Goal: Communication & Community: Answer question/provide support

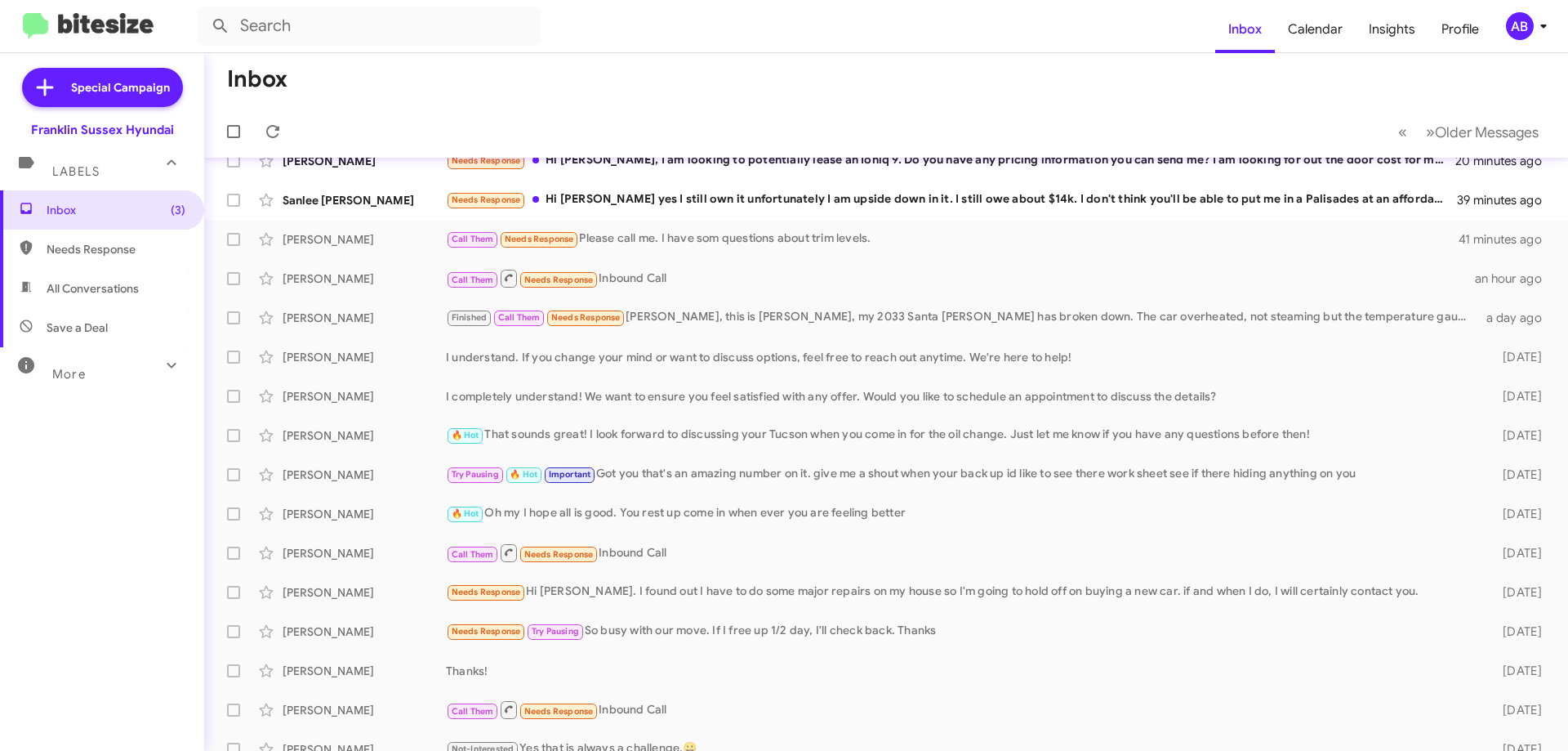
scroll to position [163, 0]
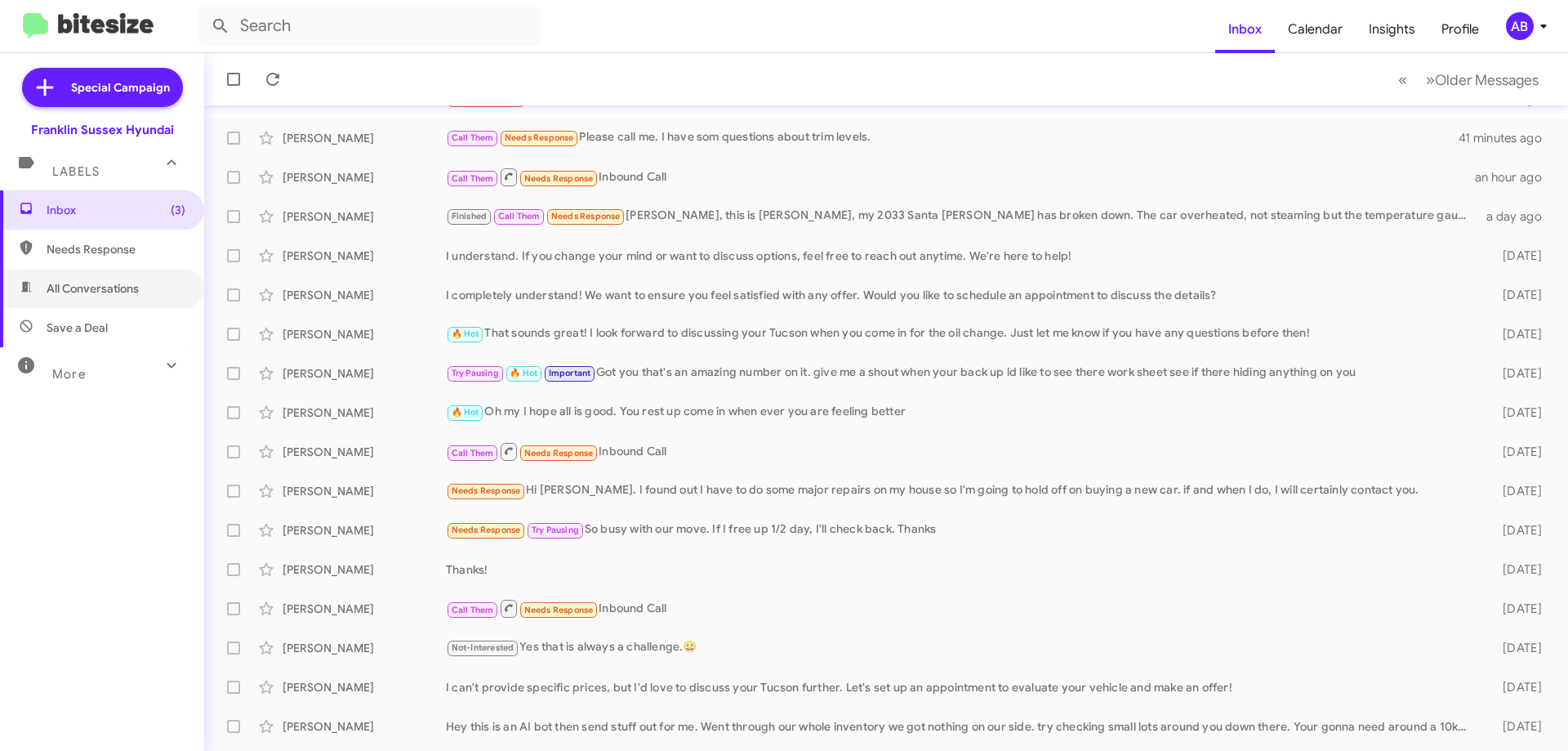
click at [83, 285] on span "All Conversations" at bounding box center [92, 288] width 92 height 17
type input "in:all-conversations"
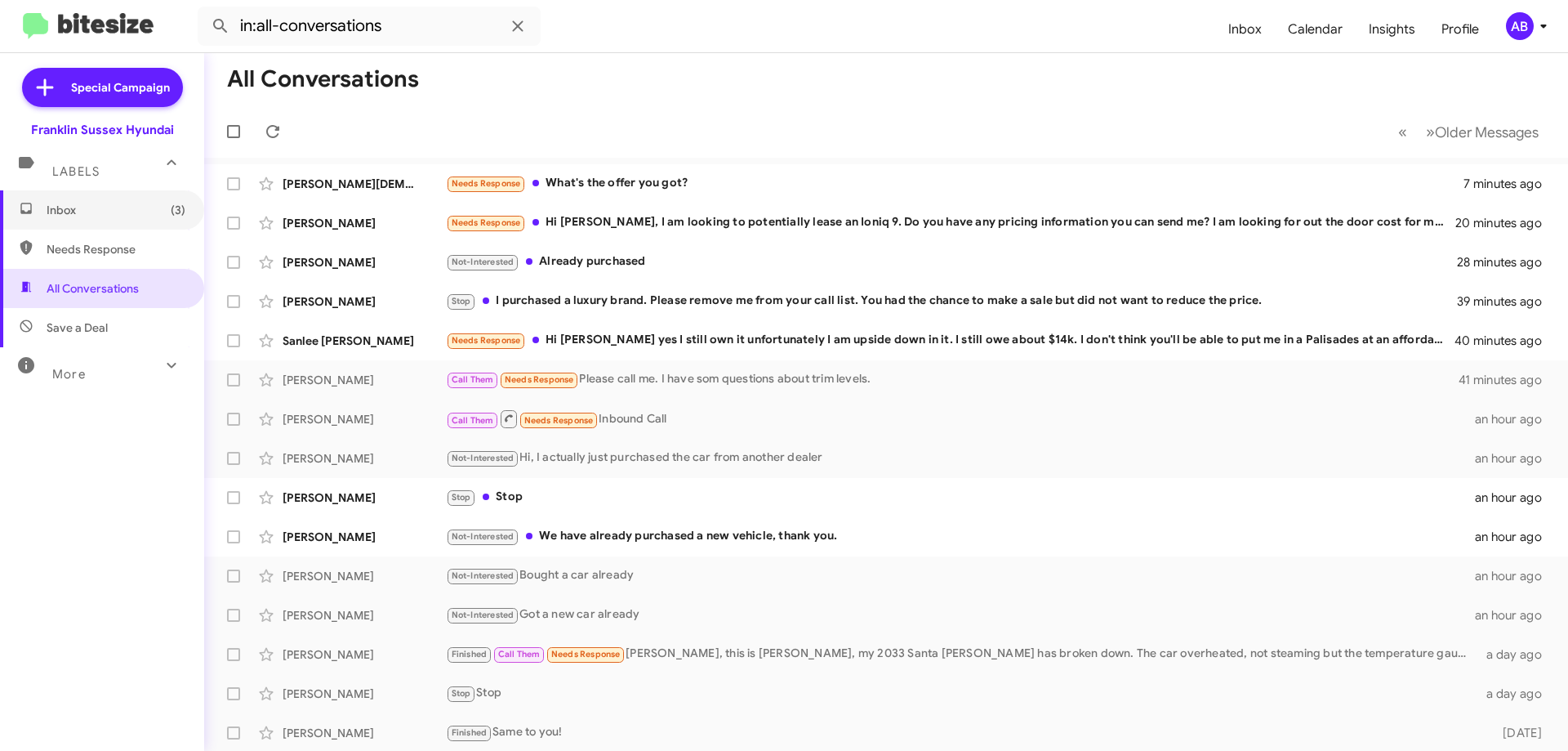
click at [110, 209] on span "Inbox (3)" at bounding box center [116, 209] width 138 height 17
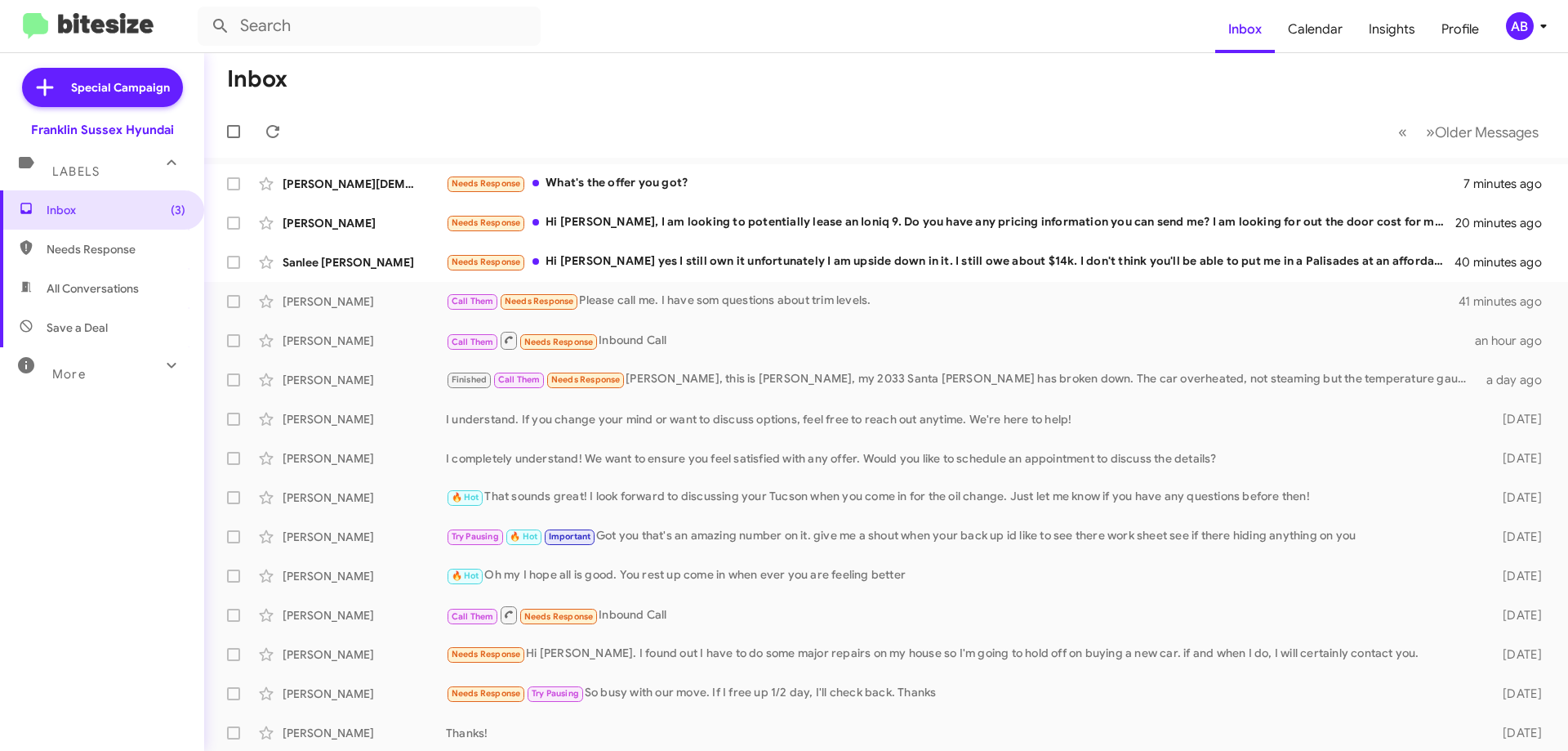
click at [373, 256] on div "Sanlee [PERSON_NAME]" at bounding box center [364, 262] width 163 height 17
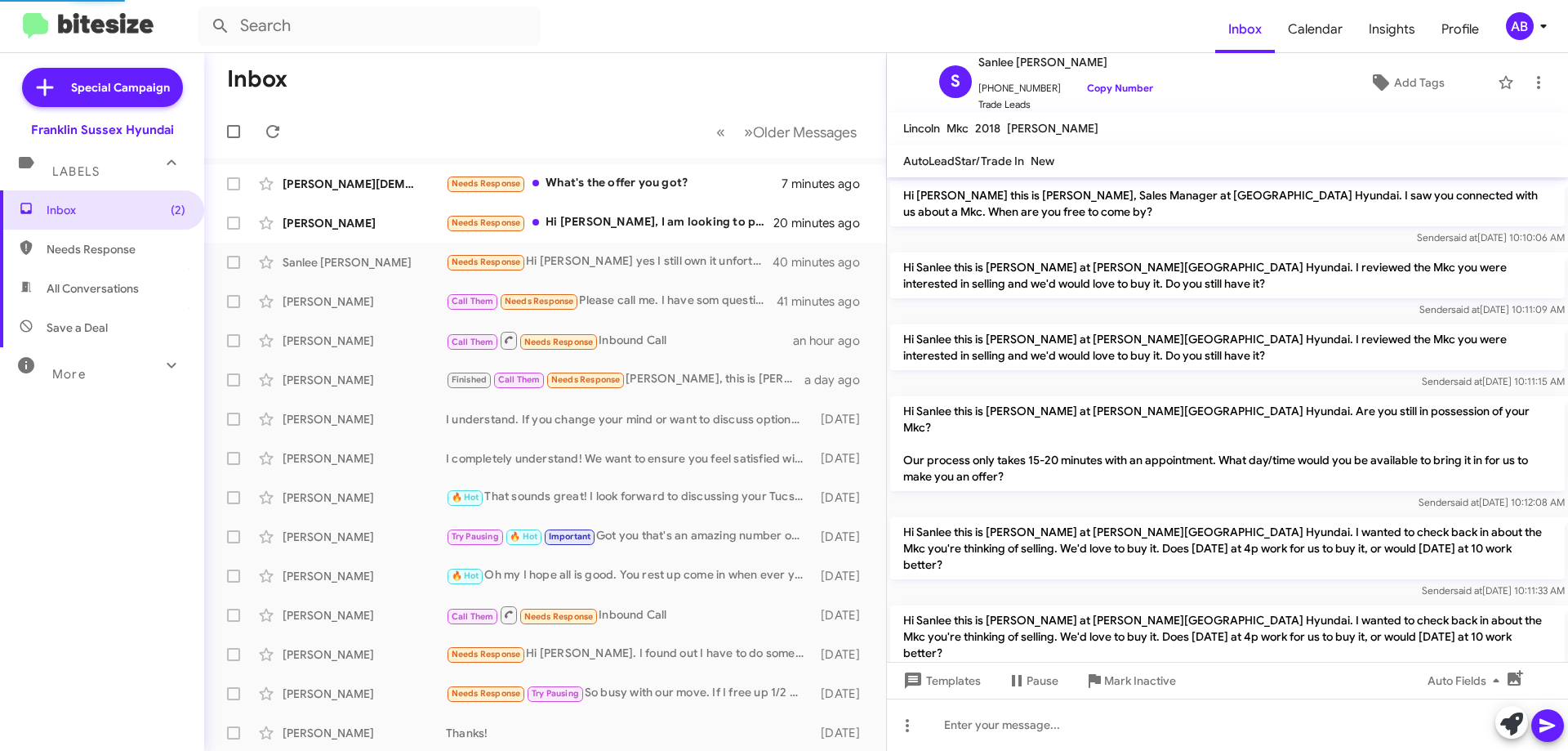
scroll to position [175, 0]
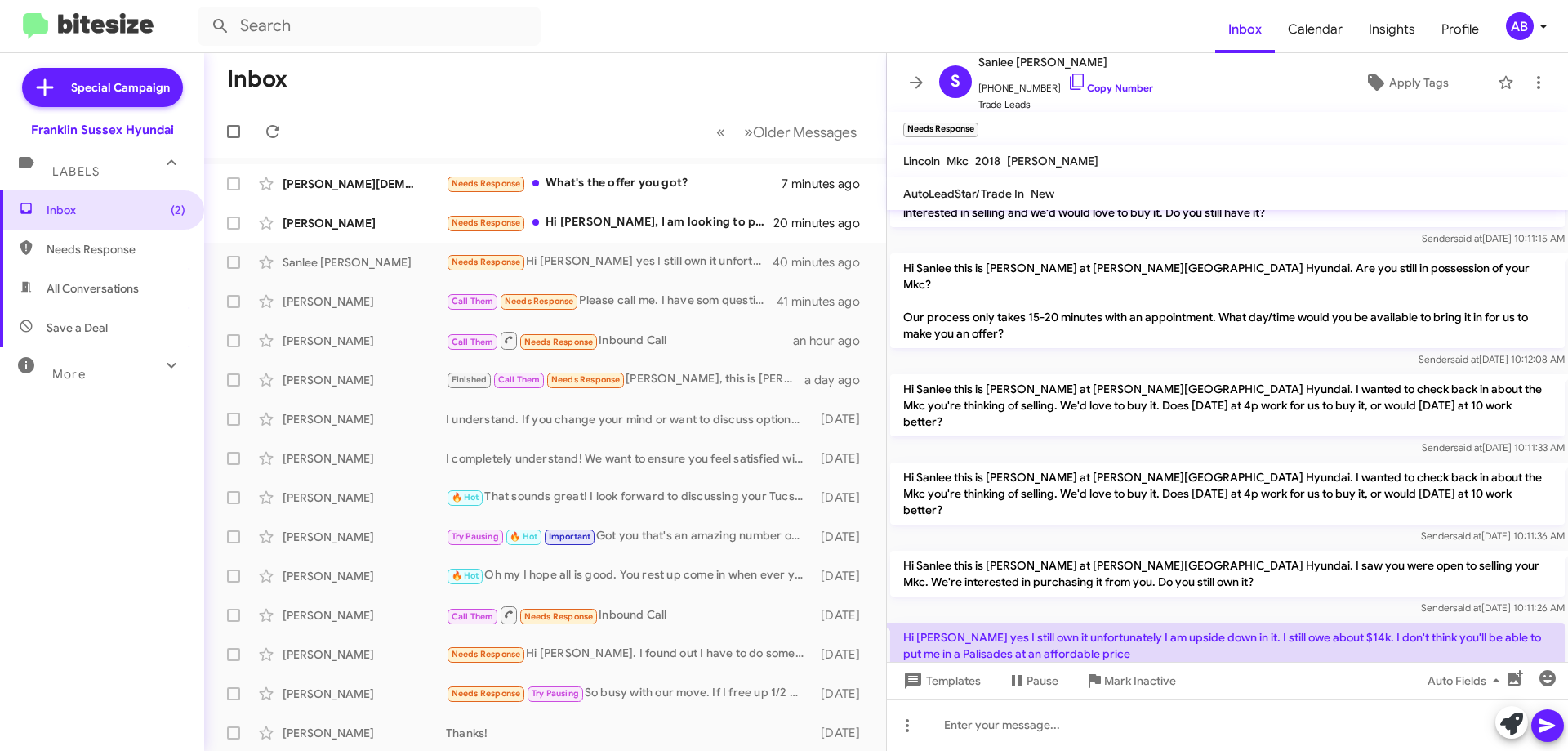
click at [414, 227] on div "[PERSON_NAME]" at bounding box center [364, 223] width 163 height 17
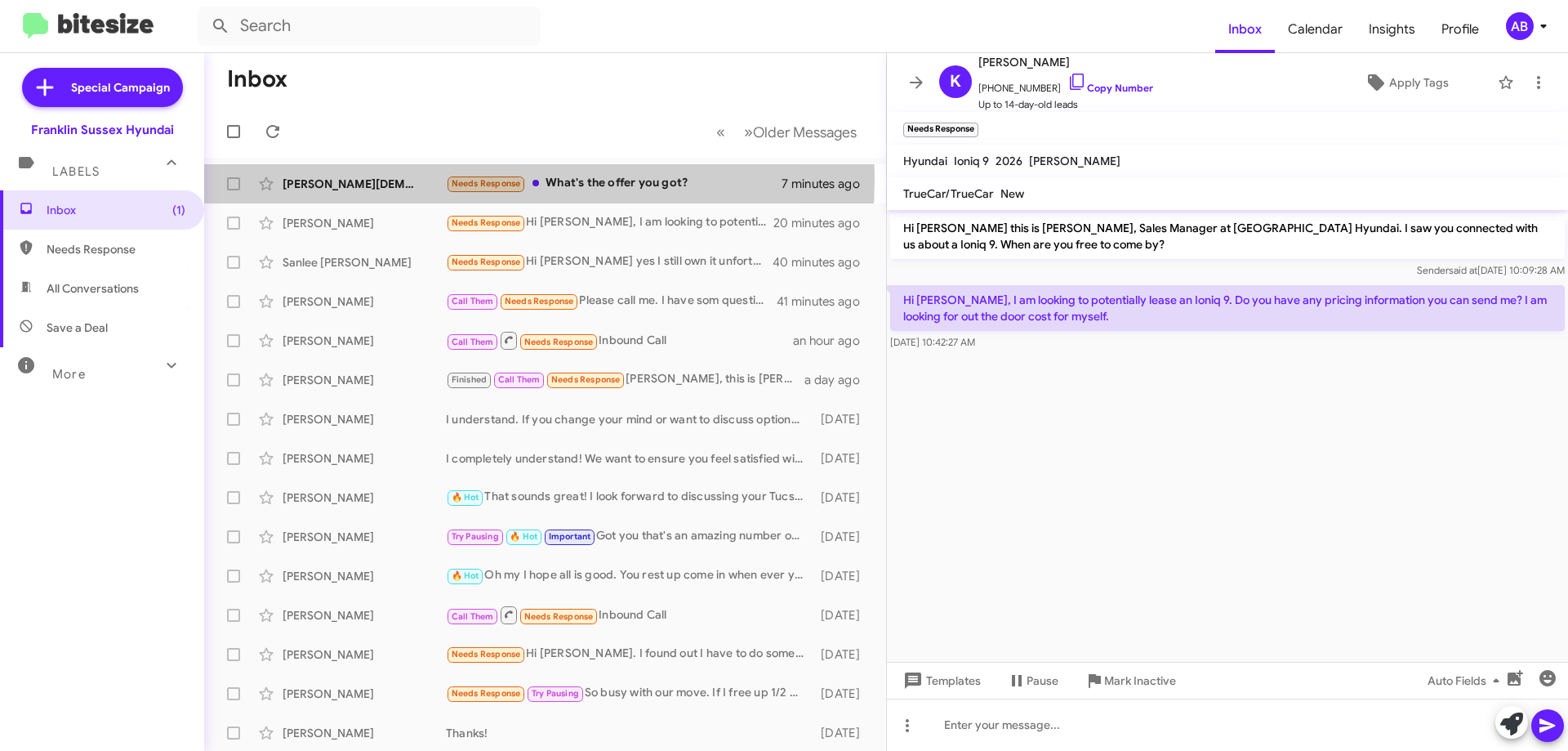
click at [422, 178] on div "[PERSON_NAME][DEMOGRAPHIC_DATA]" at bounding box center [364, 183] width 163 height 17
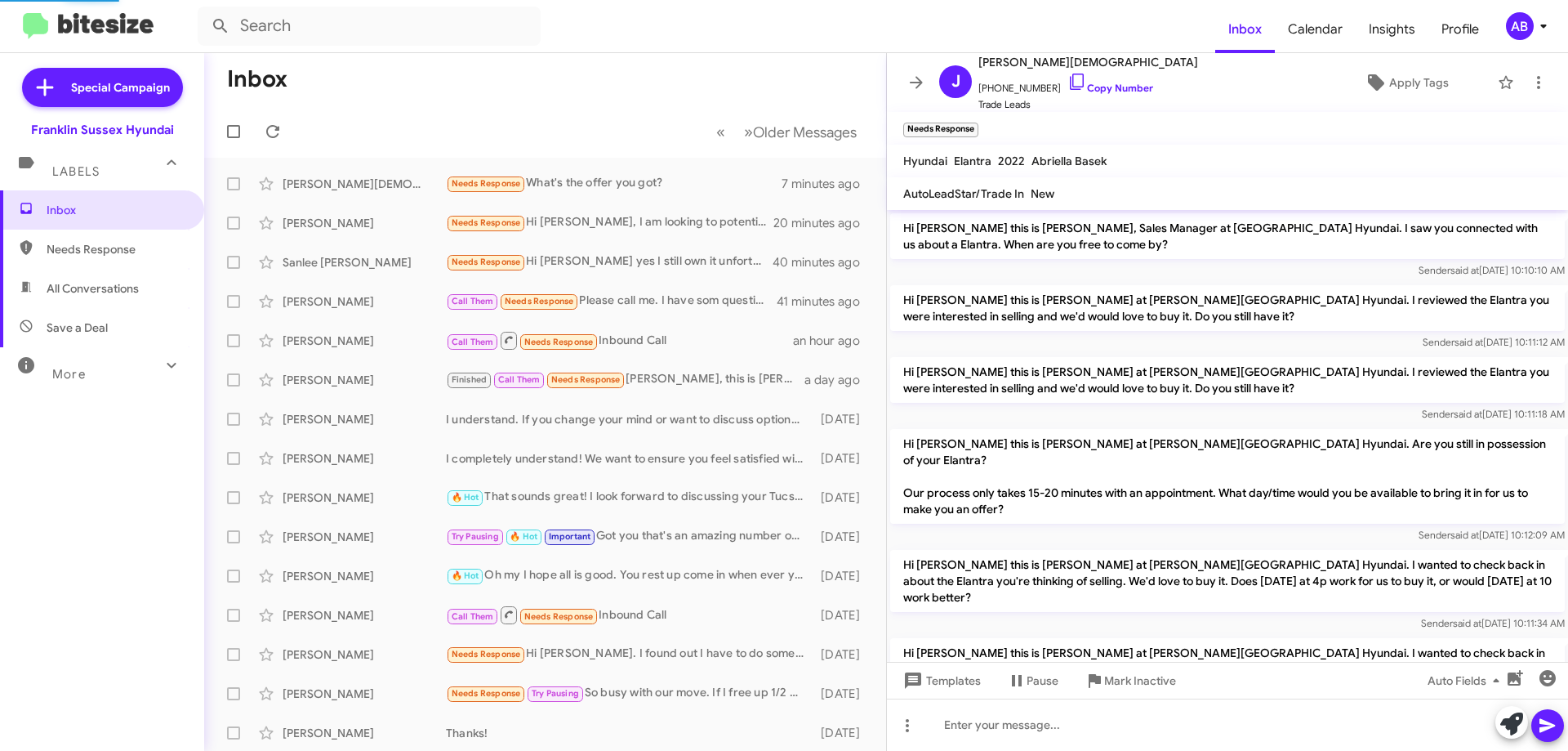
scroll to position [254, 0]
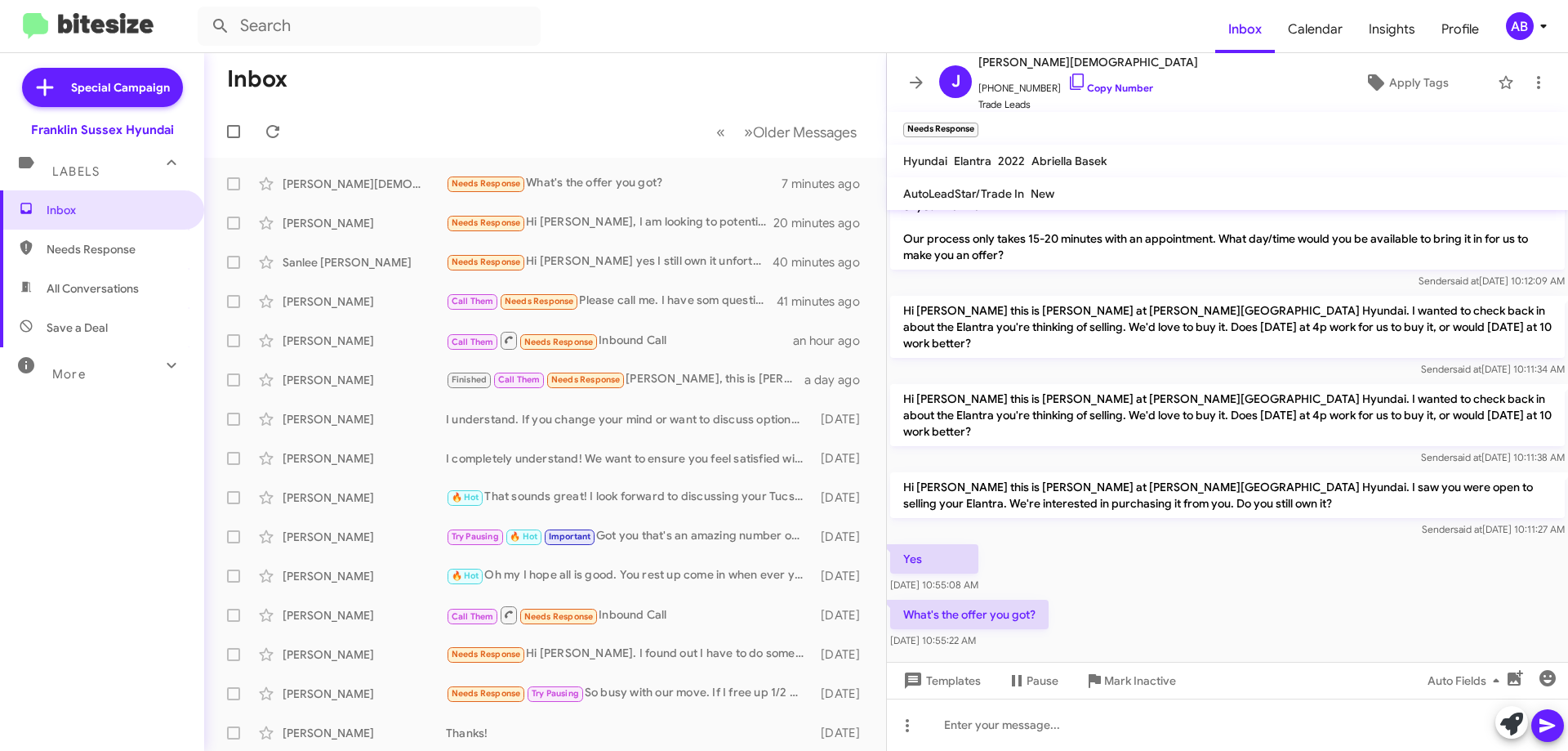
click at [1090, 87] on link "Copy Number" at bounding box center [1110, 88] width 86 height 12
click at [1509, 712] on icon at bounding box center [1512, 724] width 23 height 23
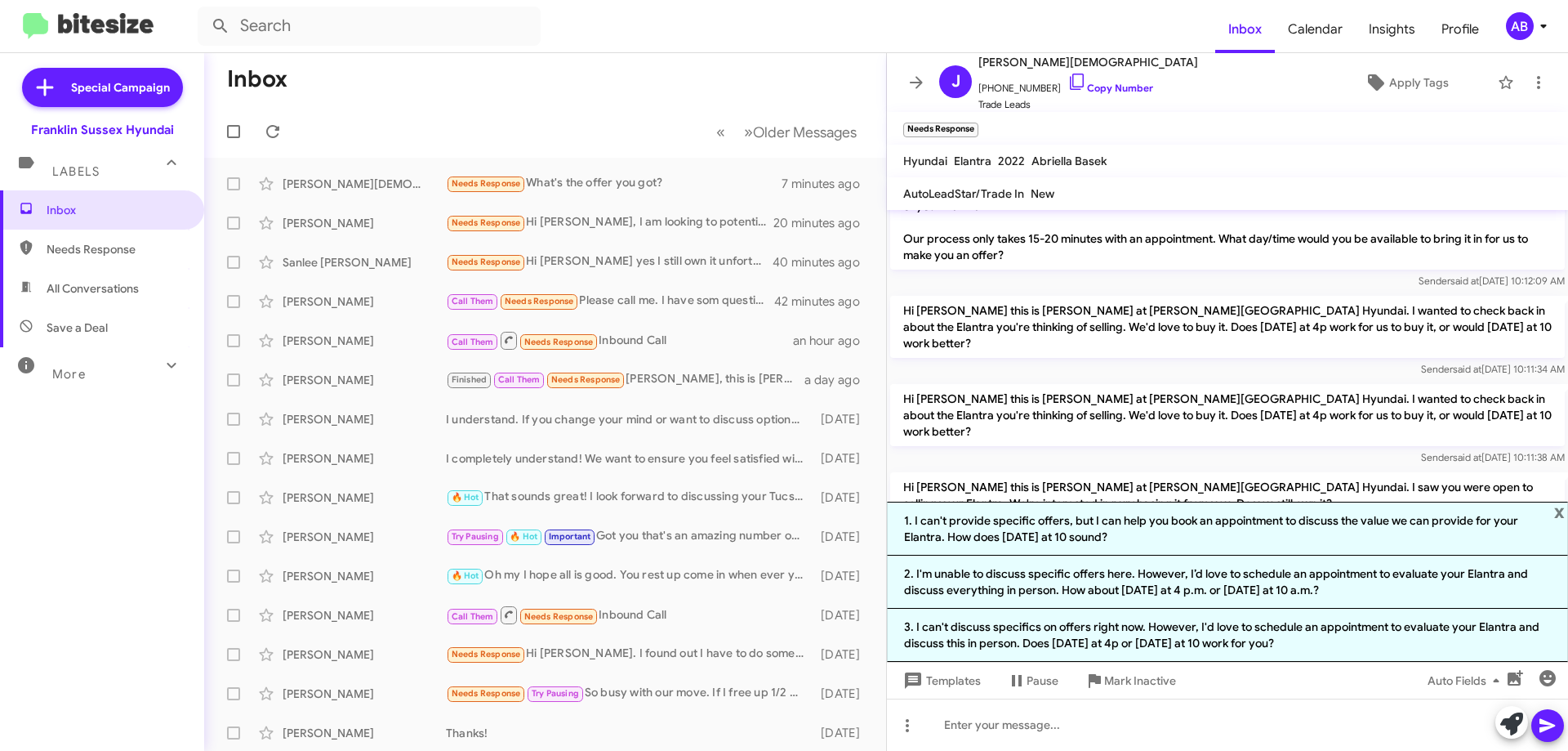
click at [1163, 503] on li "1. I can't provide specific offers, but I can help you book an appointment to d…" at bounding box center [1226, 528] width 681 height 54
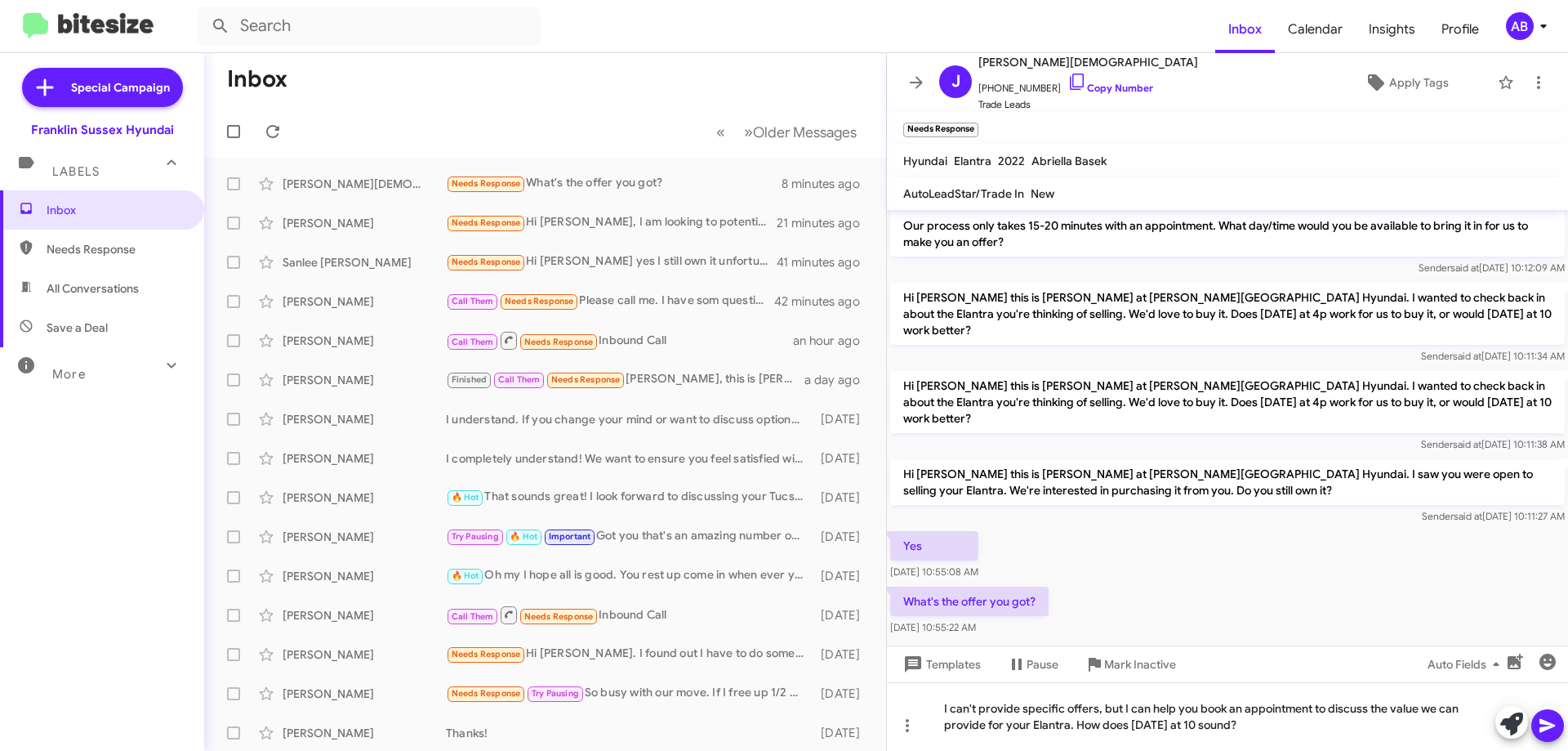
scroll to position [271, 0]
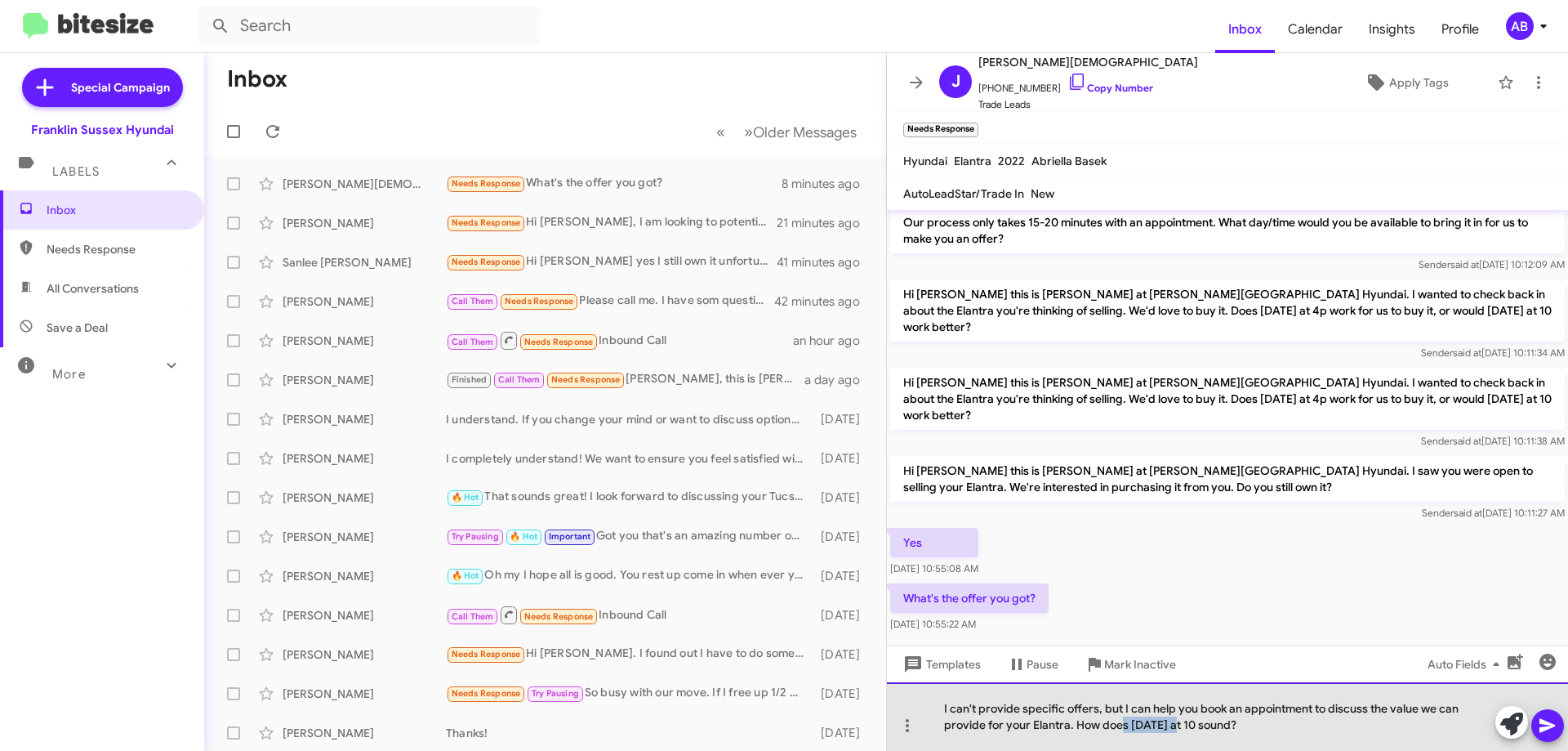
drag, startPoint x: 1182, startPoint y: 729, endPoint x: 1124, endPoint y: 732, distance: 58.1
click at [1124, 732] on div "I can't provide specific offers, but I can help you book an appointment to disc…" at bounding box center [1226, 716] width 681 height 68
drag, startPoint x: 1181, startPoint y: 730, endPoint x: 1129, endPoint y: 729, distance: 52.0
click at [1129, 729] on div "I can't provide specific offers, but I can help you book an appointment to disc…" at bounding box center [1226, 716] width 681 height 68
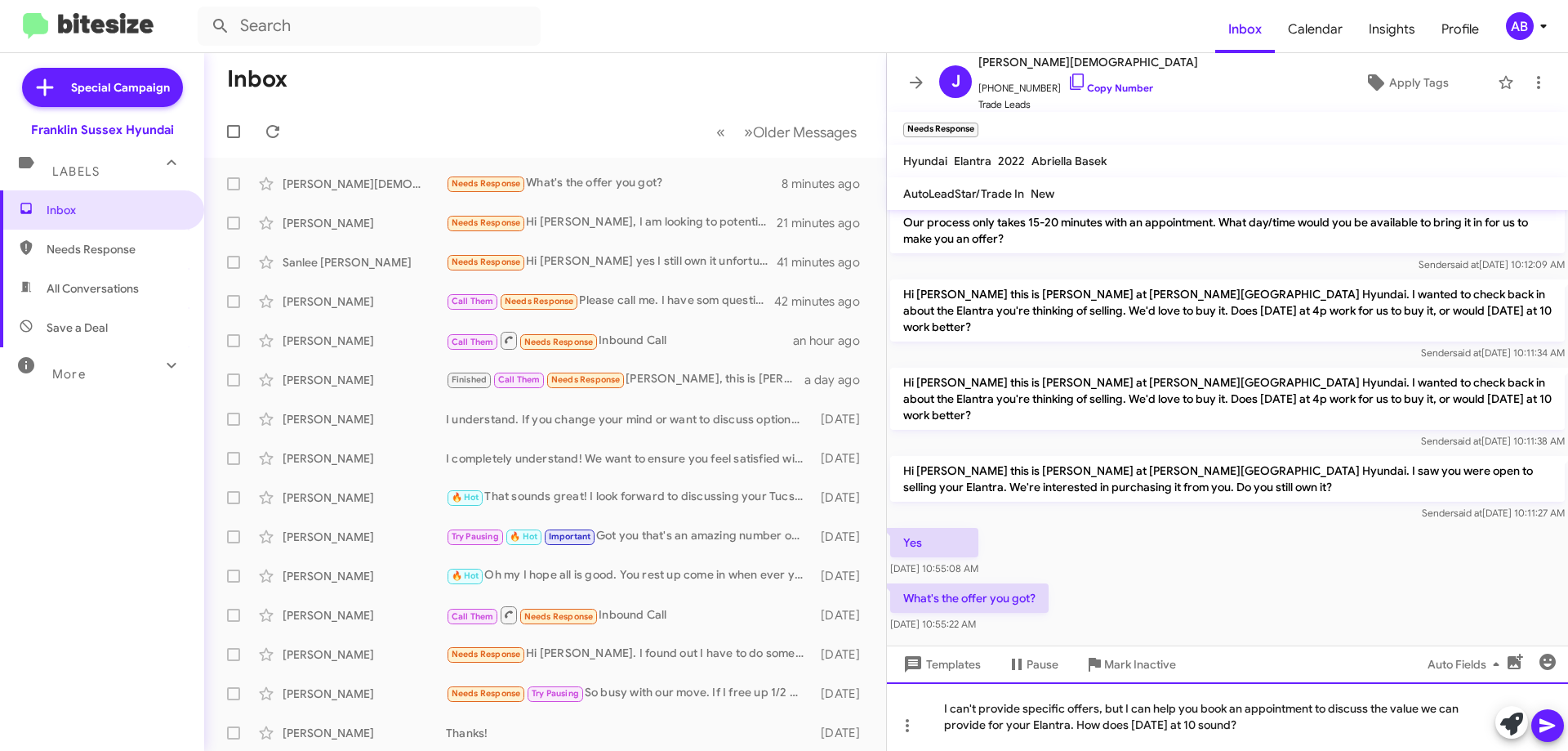
click at [1208, 726] on div "I can't provide specific offers, but I can help you book an appointment to disc…" at bounding box center [1226, 716] width 681 height 68
click at [1556, 726] on icon at bounding box center [1547, 726] width 19 height 19
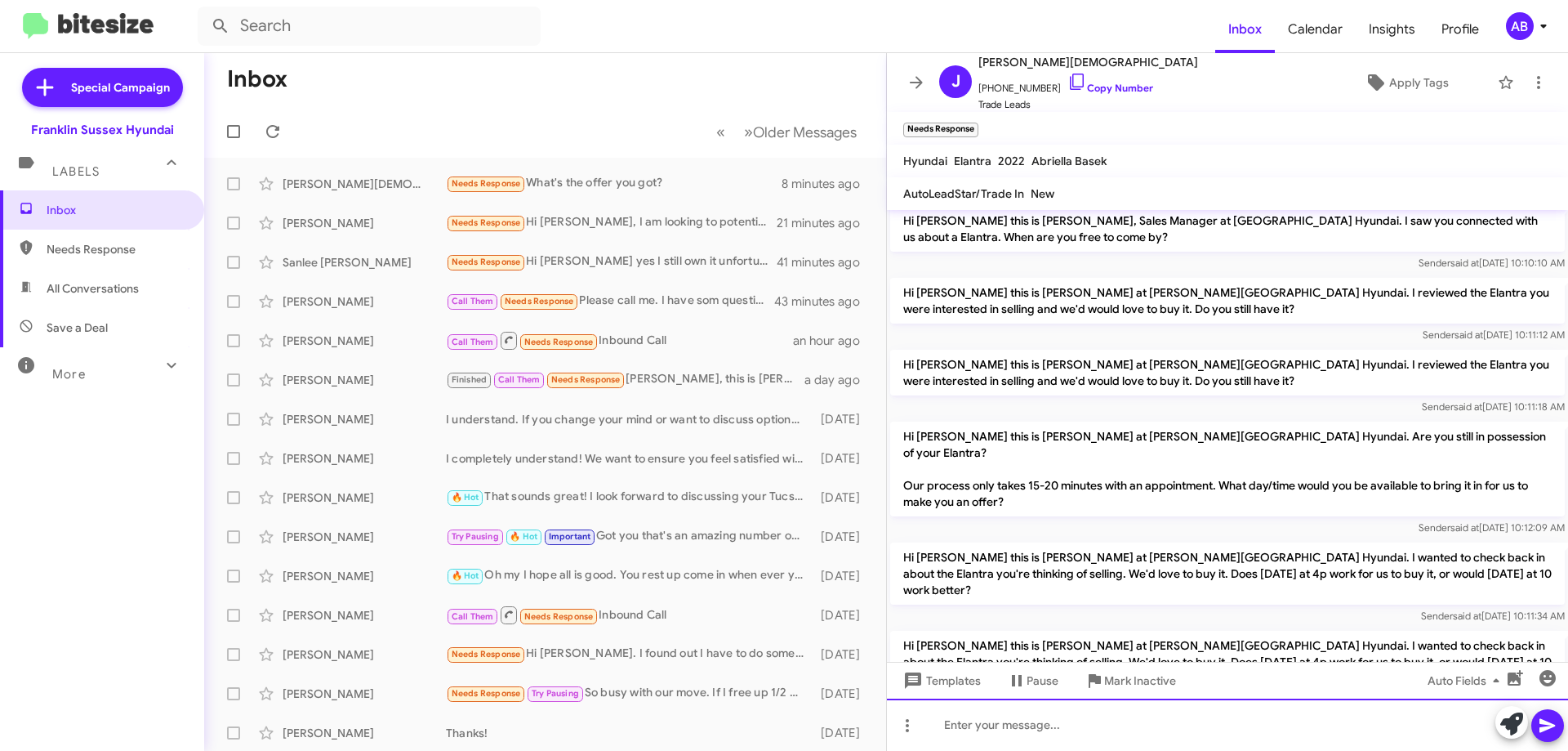
scroll to position [6, 0]
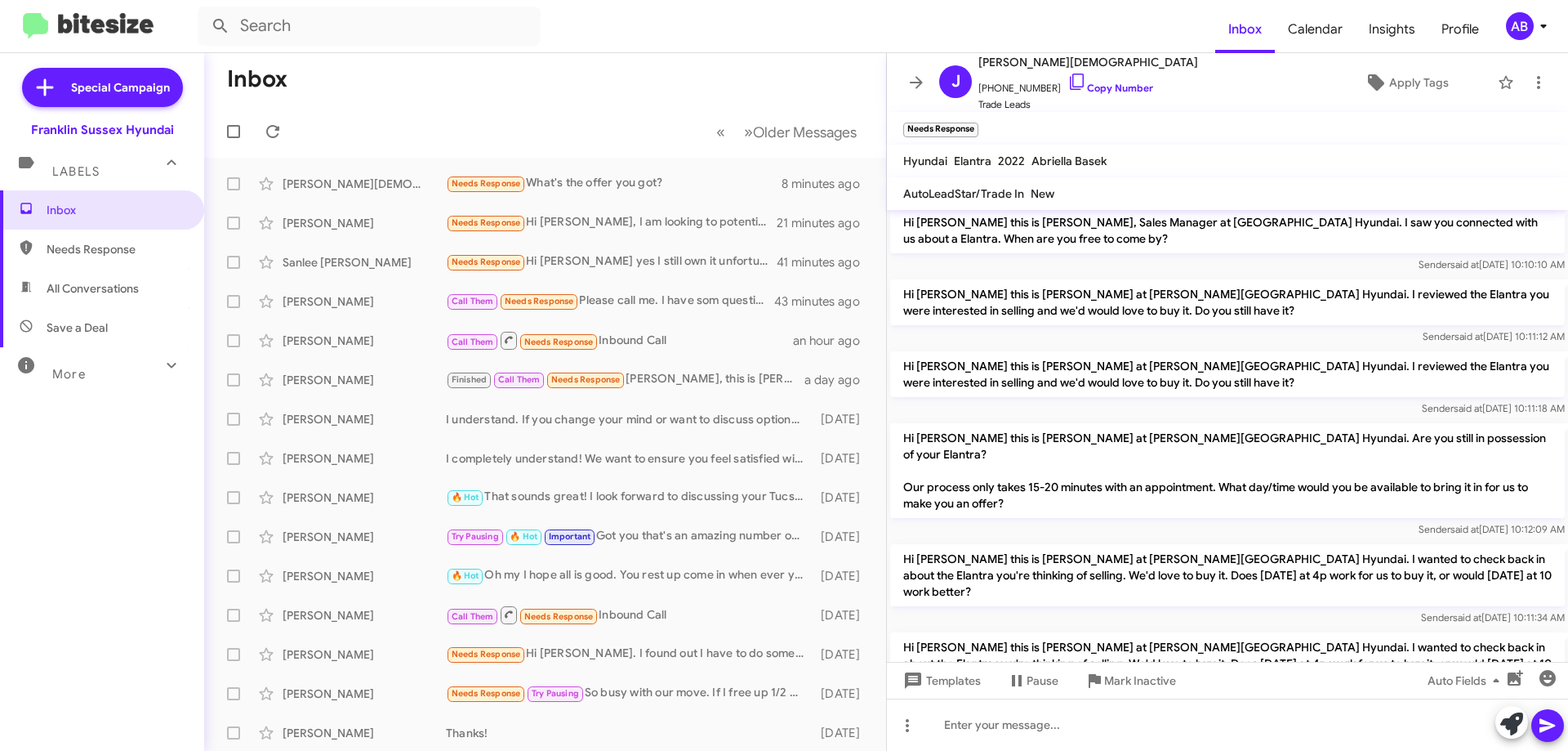
click at [921, 70] on button at bounding box center [915, 82] width 32 height 32
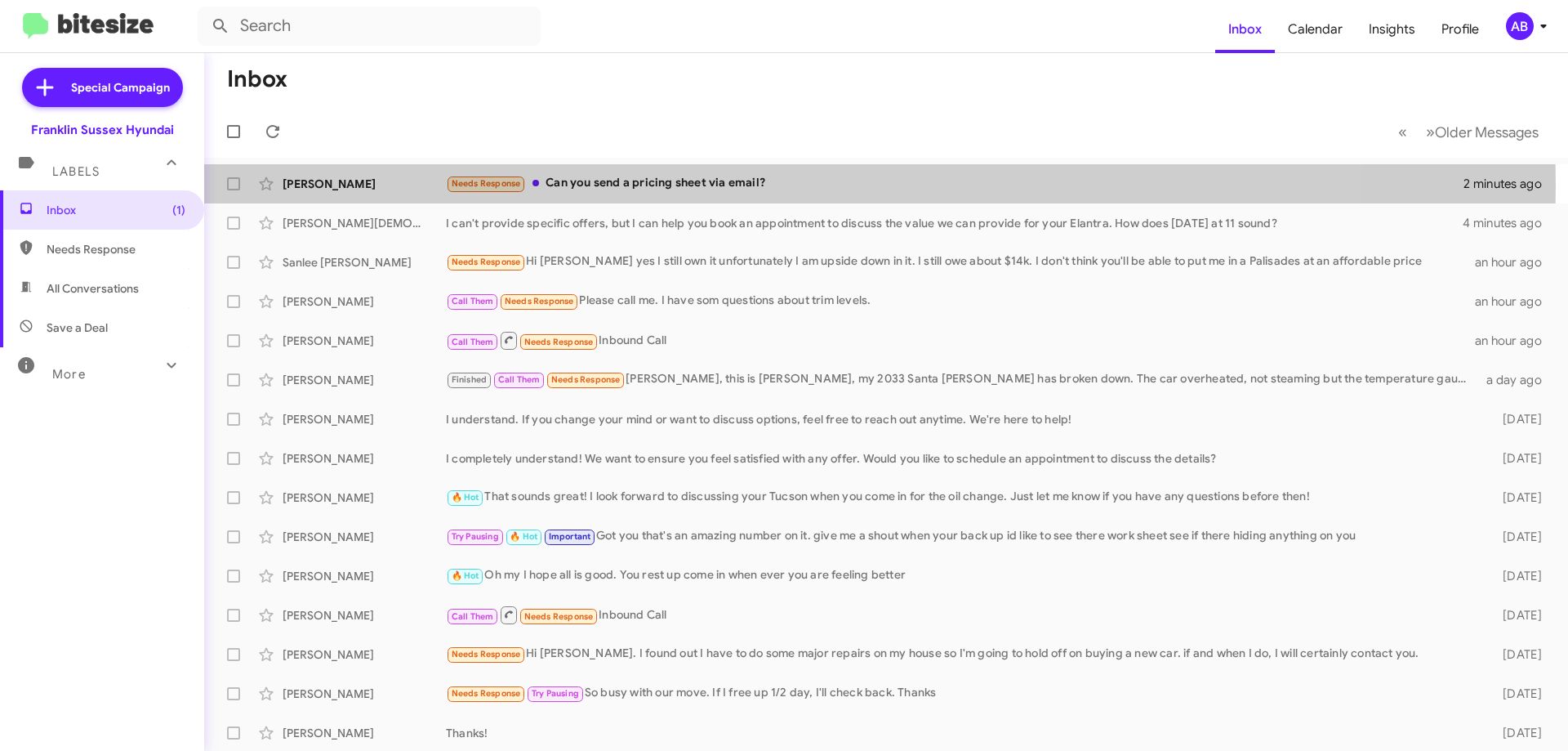
click at [628, 186] on div "Needs Response Can you send a pricing sheet via email?" at bounding box center [955, 183] width 1018 height 18
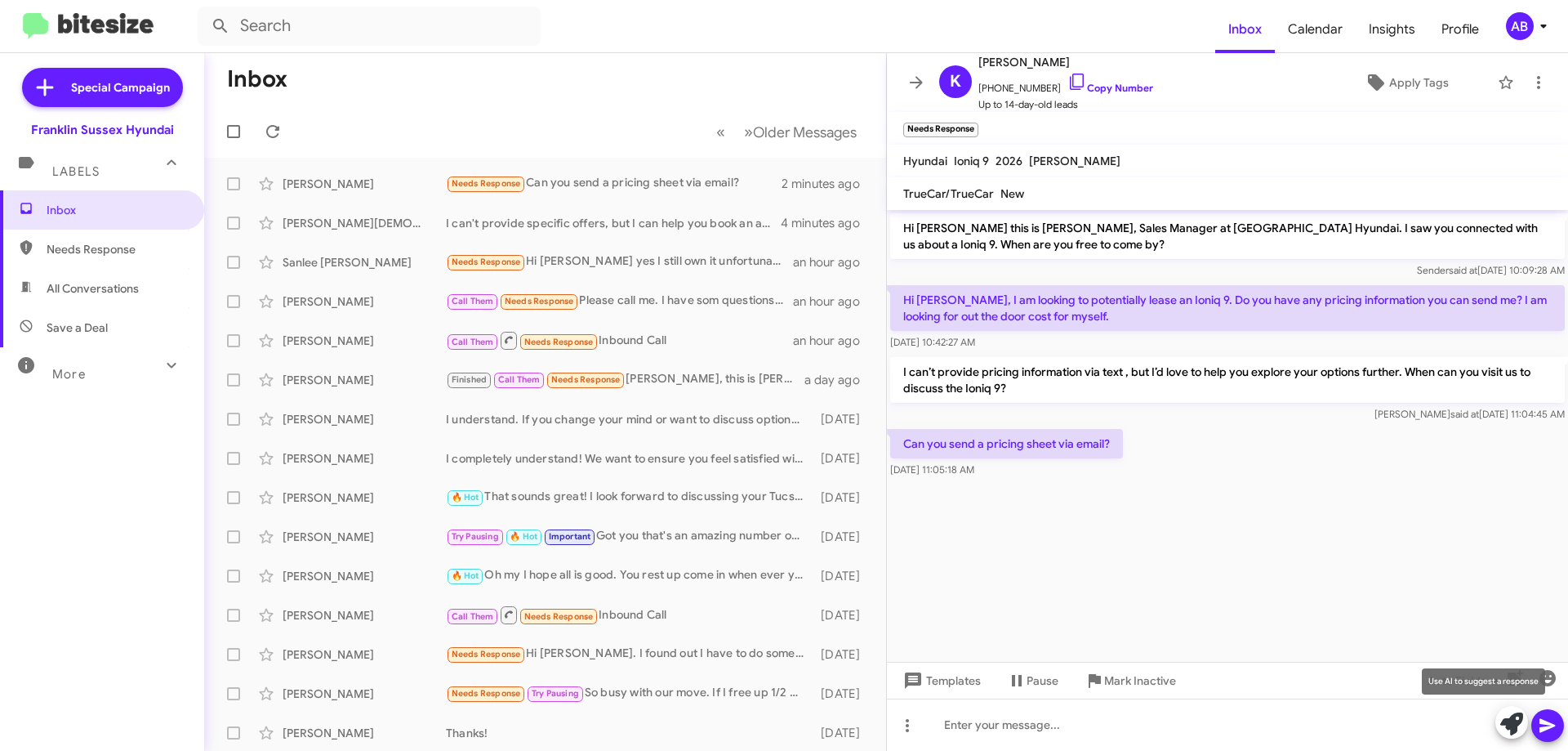
click at [1505, 713] on icon at bounding box center [1512, 724] width 23 height 23
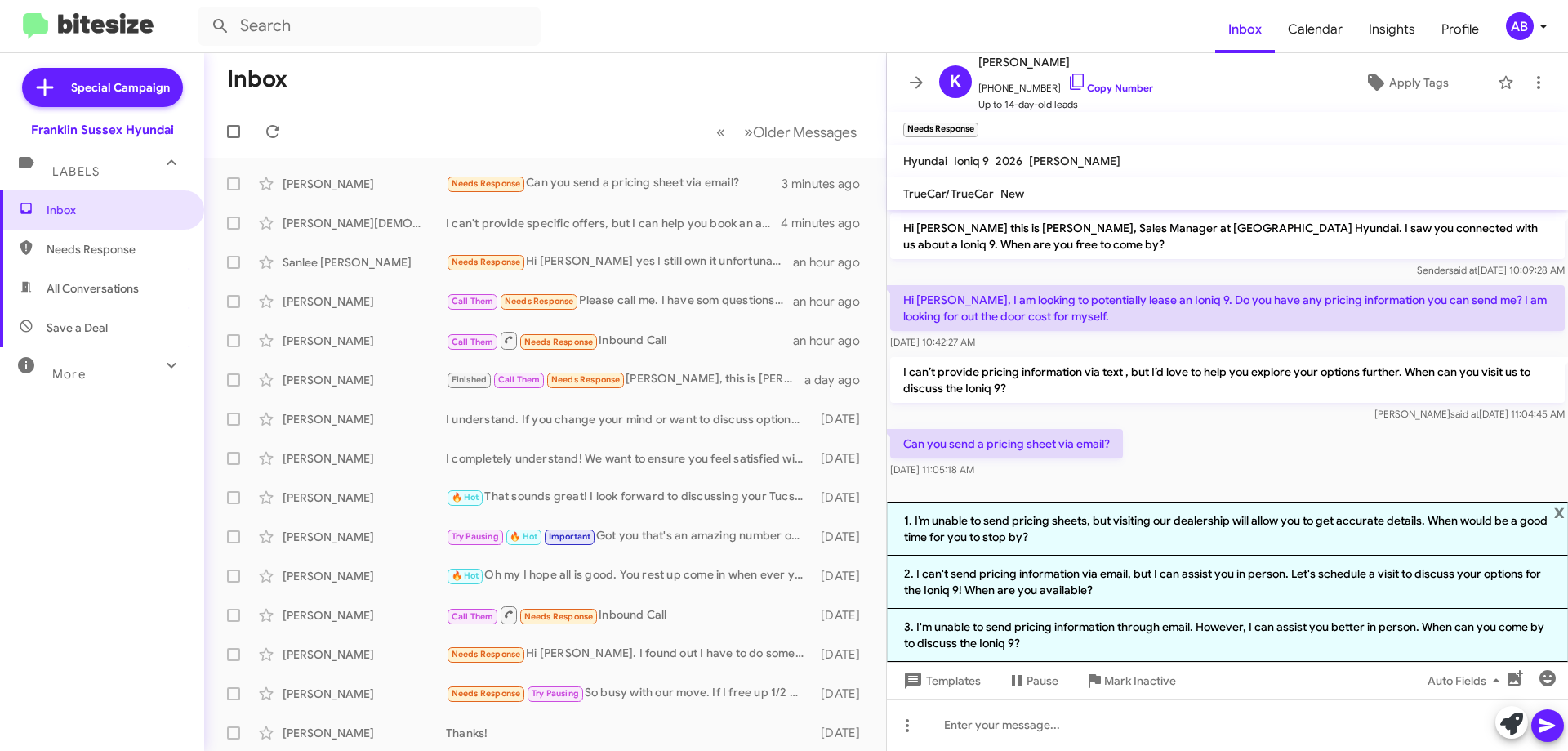
click at [1271, 627] on li "3. I'm unable to send pricing information through email. However, I can assist …" at bounding box center [1226, 635] width 681 height 53
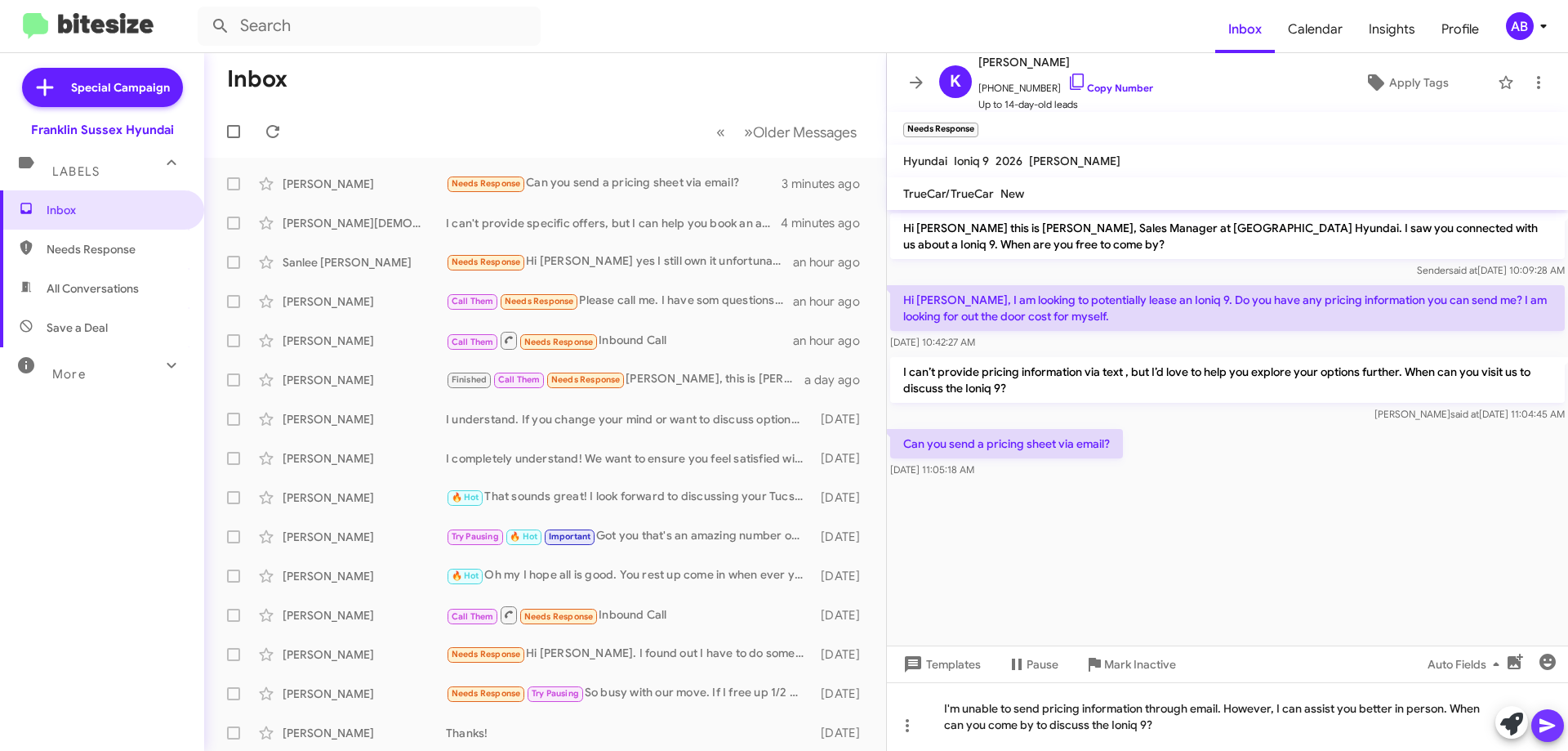
click at [1539, 718] on icon at bounding box center [1547, 726] width 19 height 19
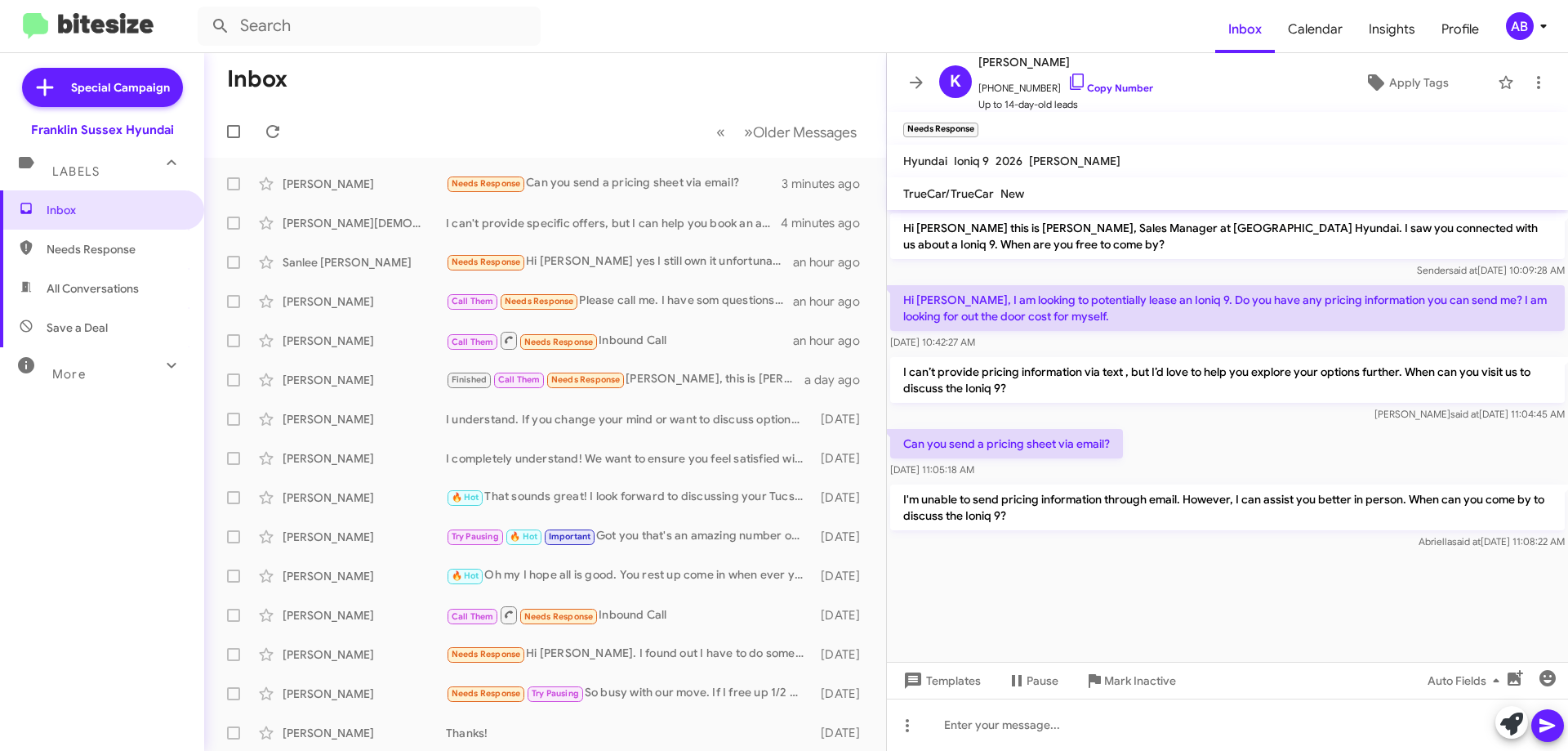
click at [925, 77] on span at bounding box center [915, 82] width 32 height 19
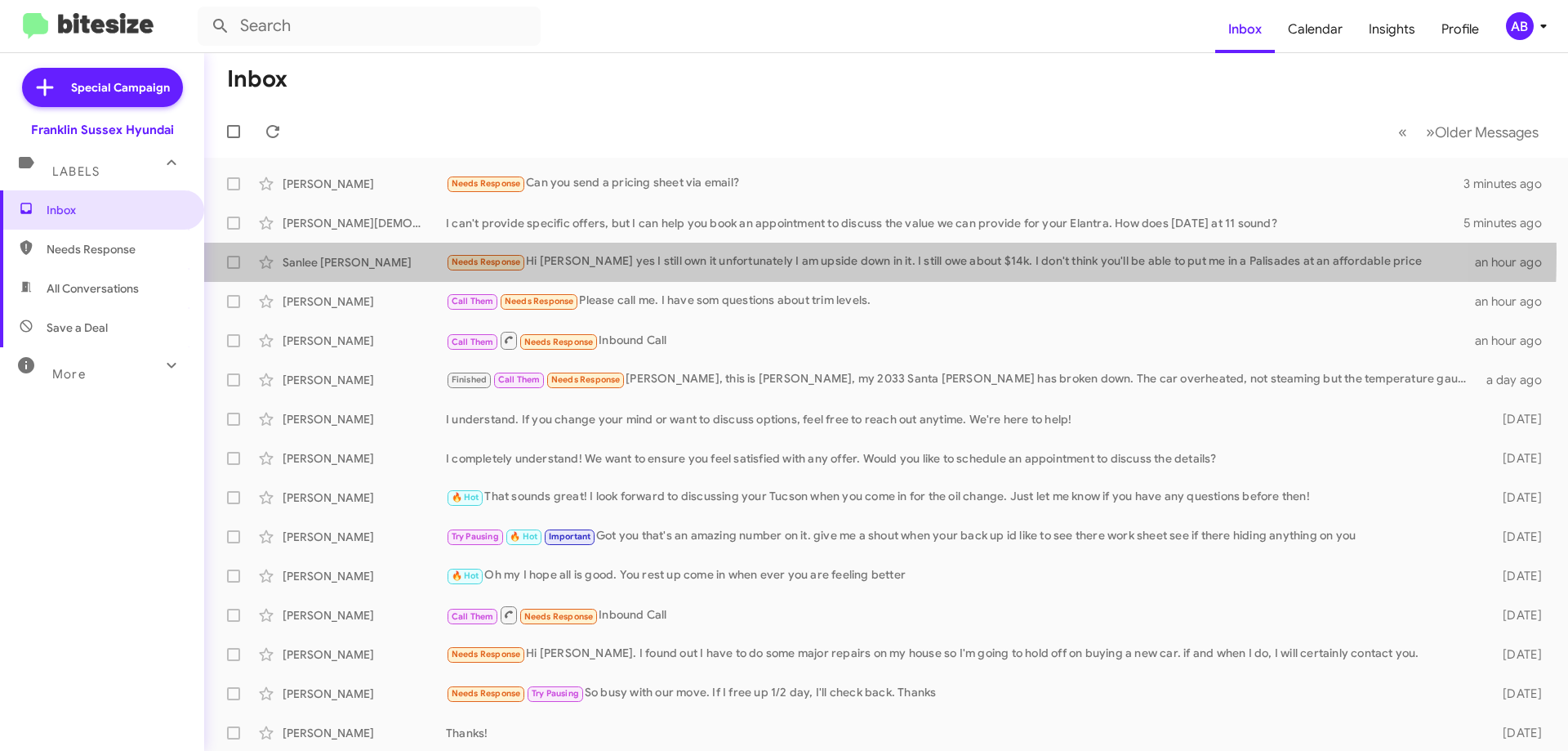
click at [682, 252] on div "Needs Response Hi Kevin yes I still own it unfortunately I am upside down in it…" at bounding box center [960, 261] width 1029 height 18
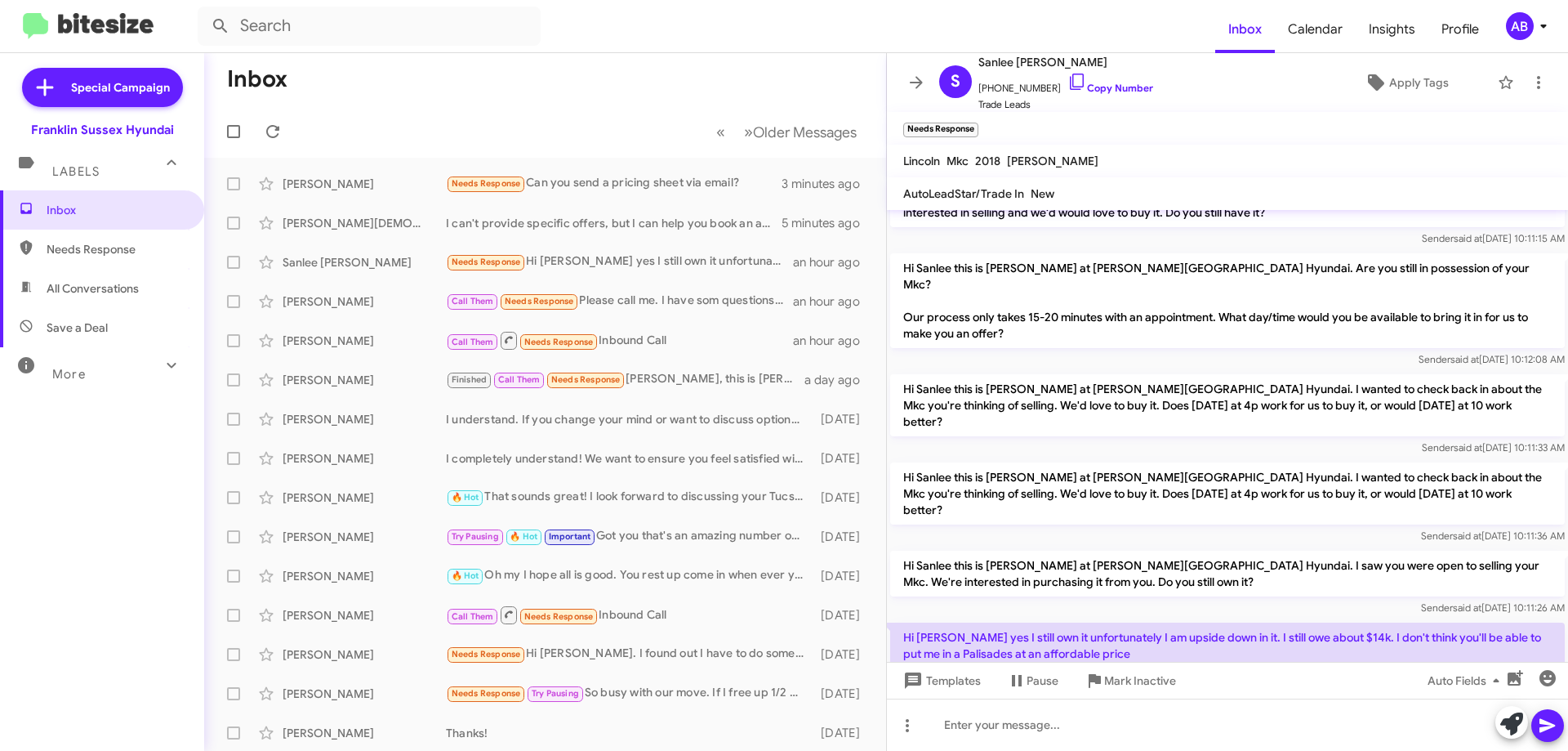
scroll to position [209, 0]
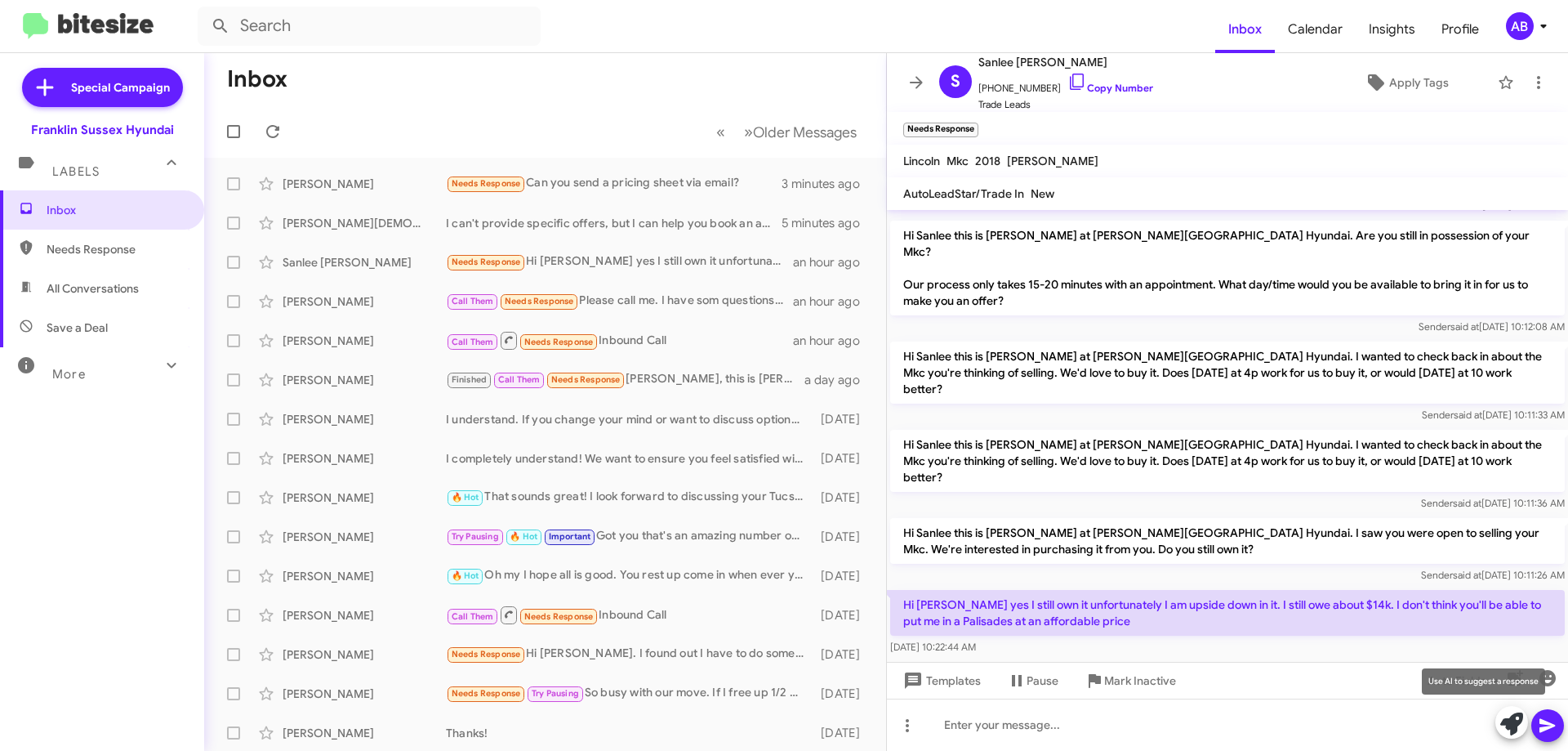
click at [1506, 718] on icon at bounding box center [1512, 724] width 23 height 23
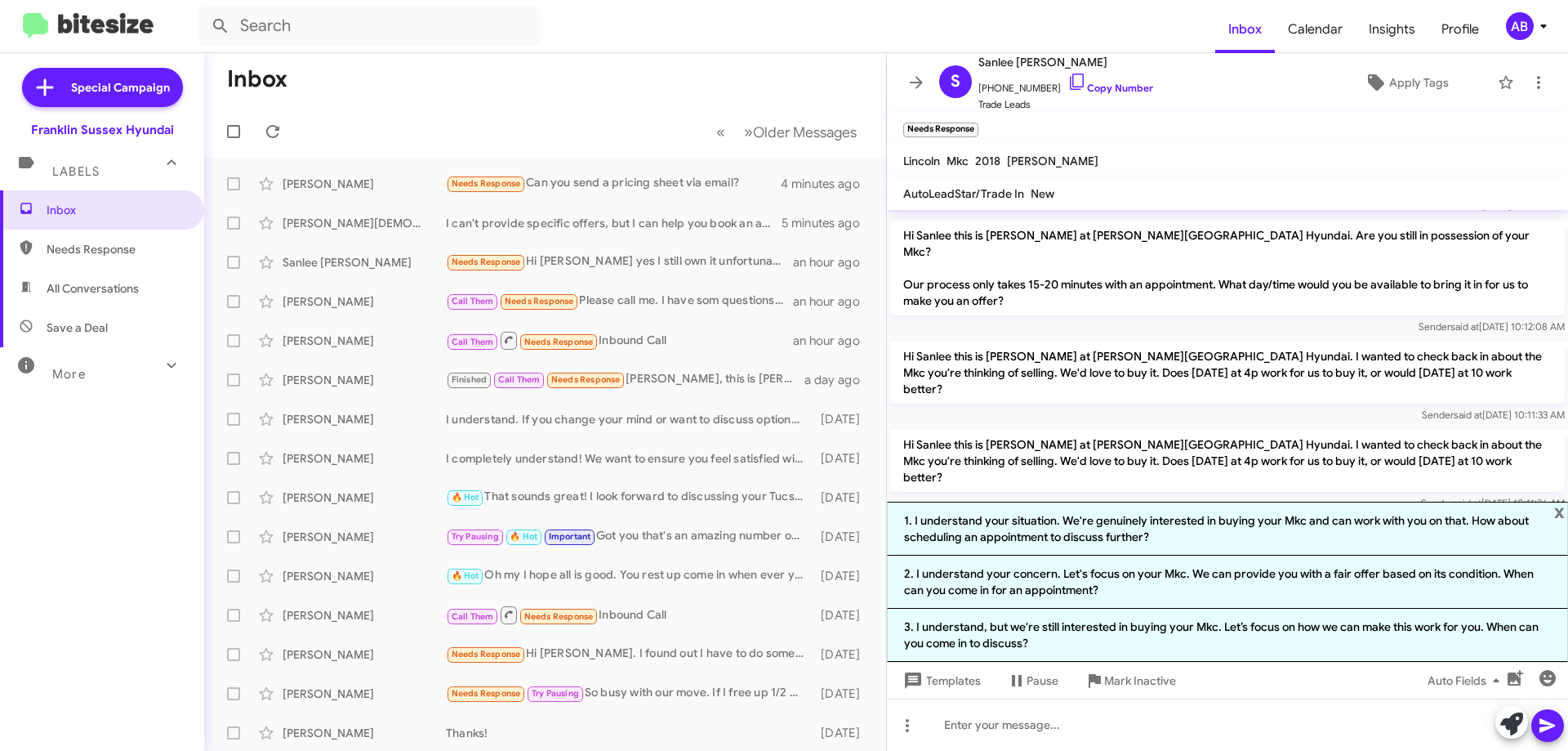
click at [1419, 581] on li "2. I understand your concern. Let's focus on your Mkc. We can provide you with …" at bounding box center [1226, 582] width 681 height 53
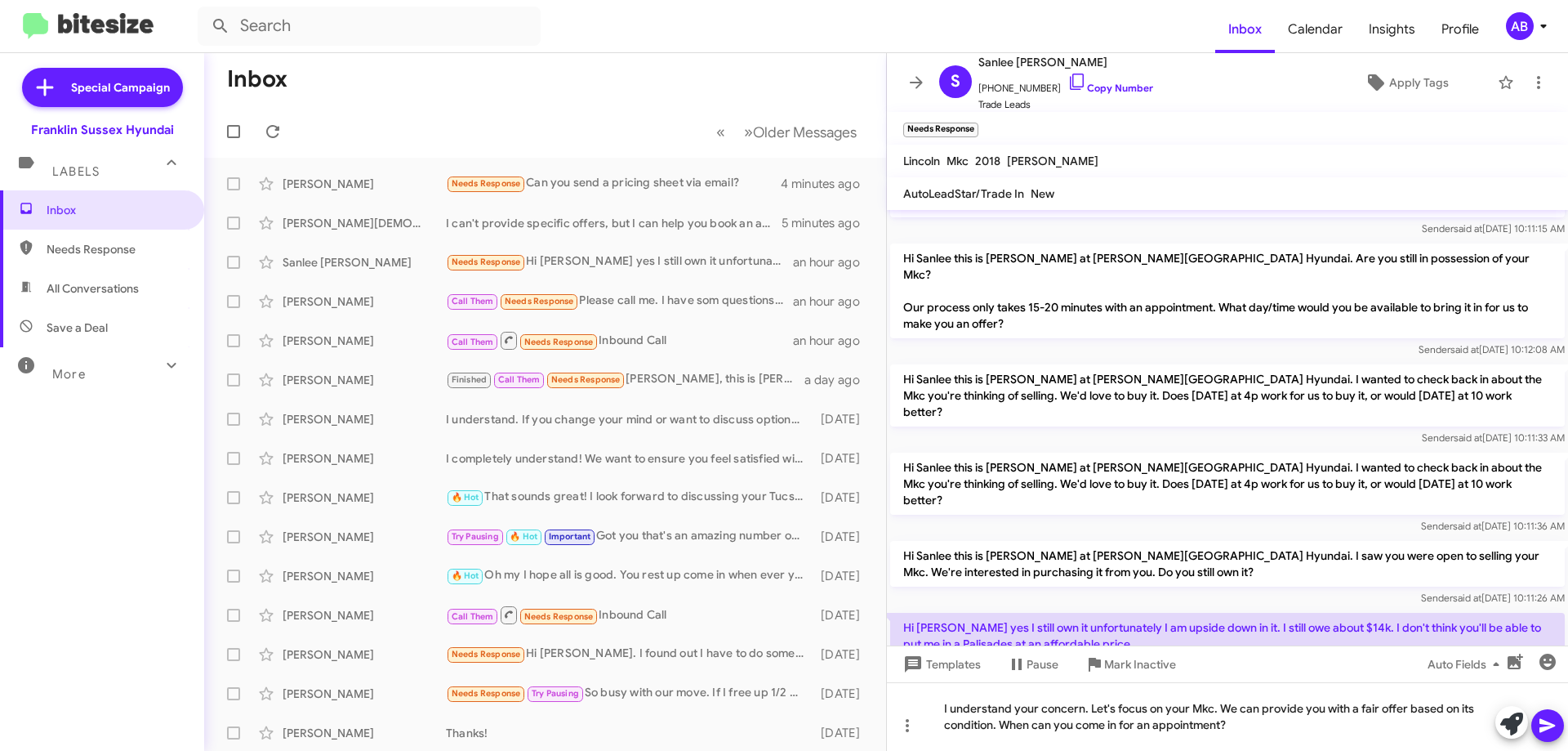
scroll to position [224, 0]
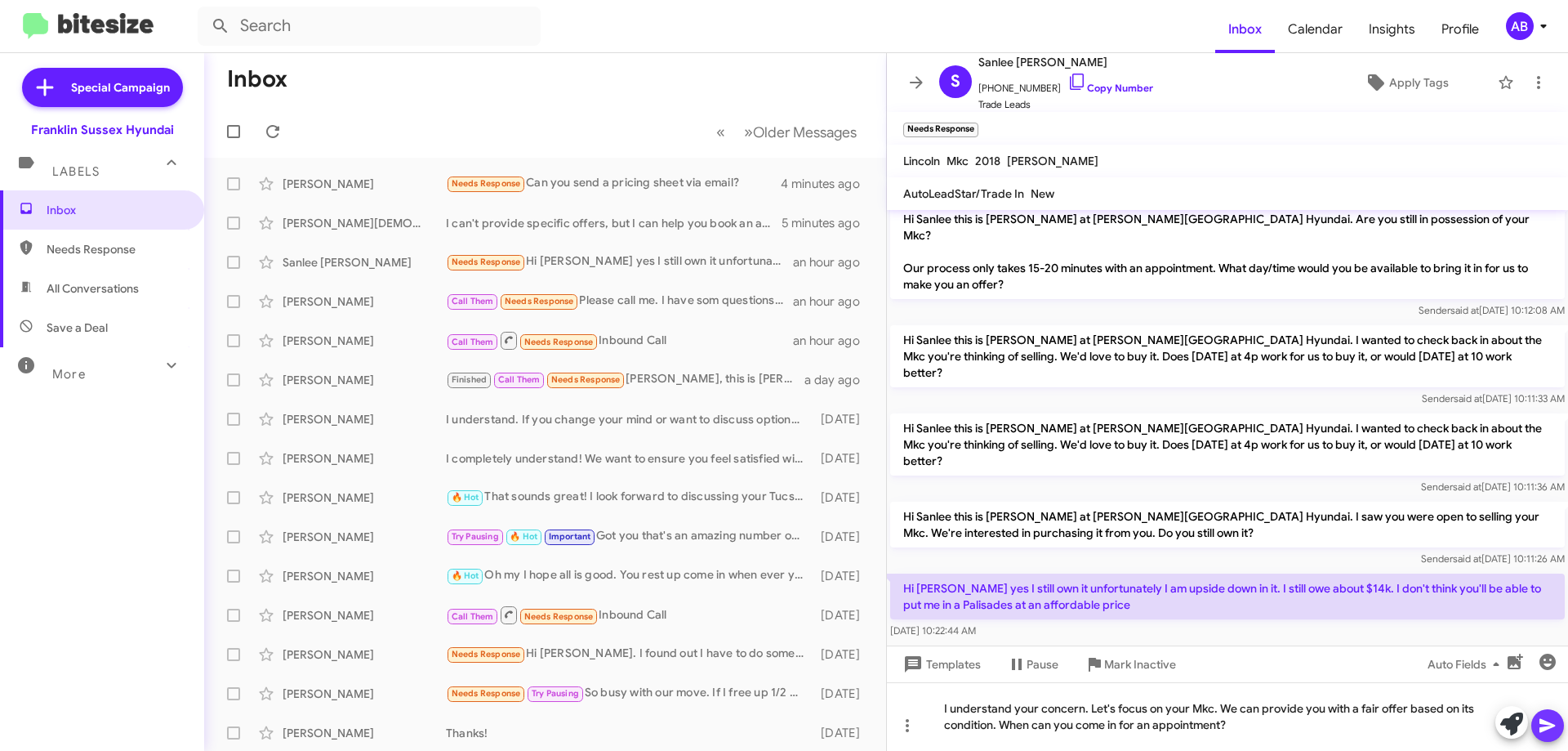
click at [1547, 724] on icon at bounding box center [1547, 726] width 16 height 14
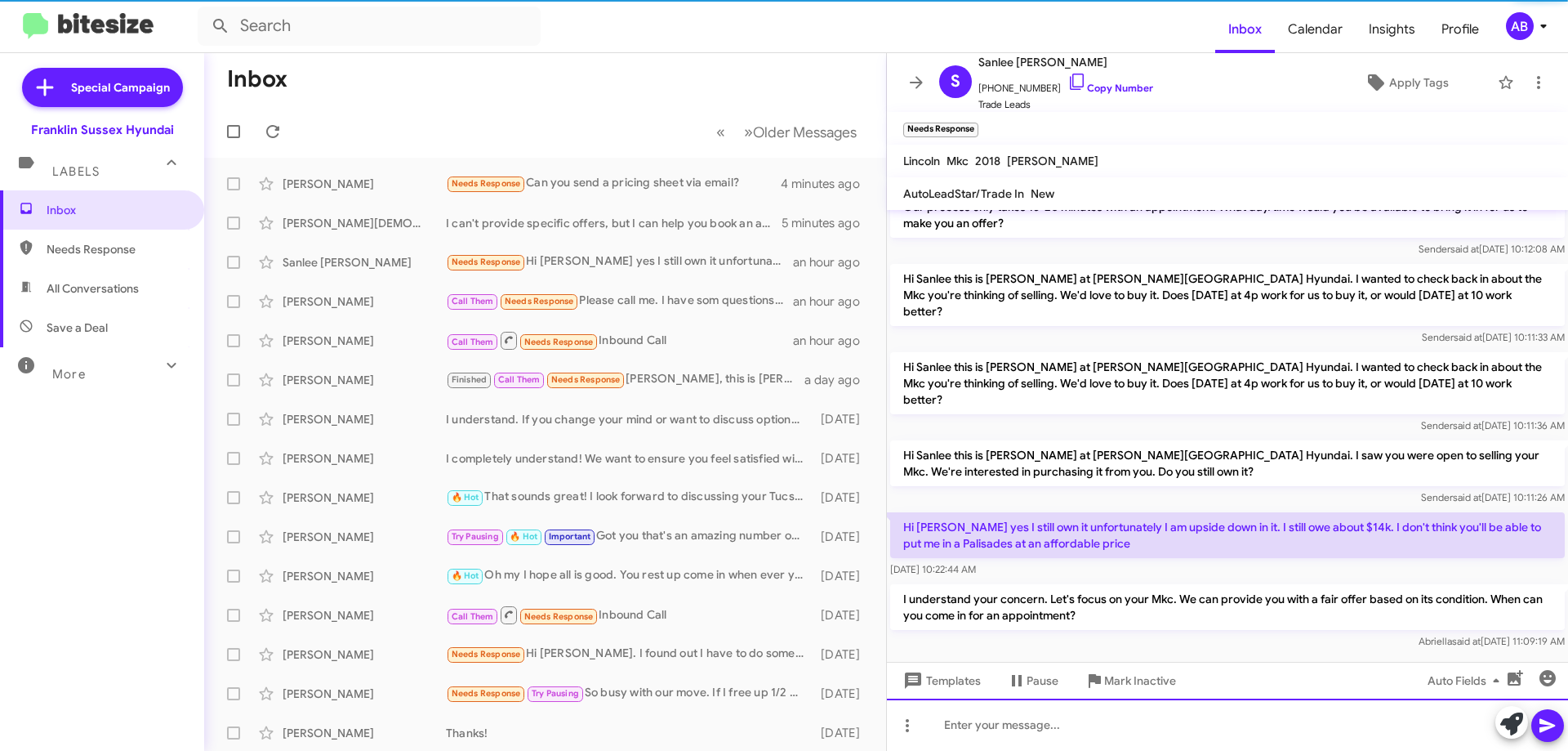
scroll to position [287, 0]
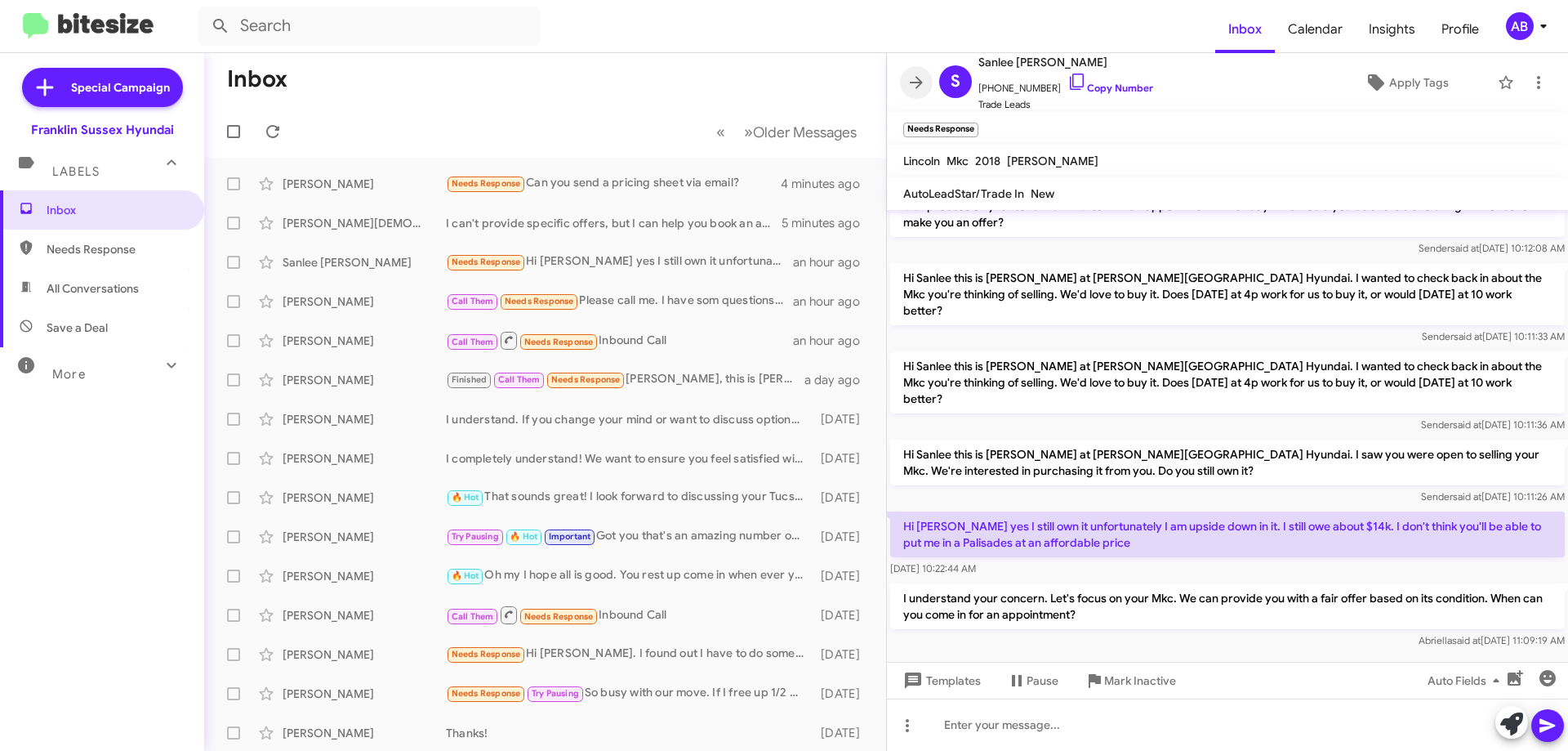
click at [908, 71] on button at bounding box center [915, 82] width 32 height 32
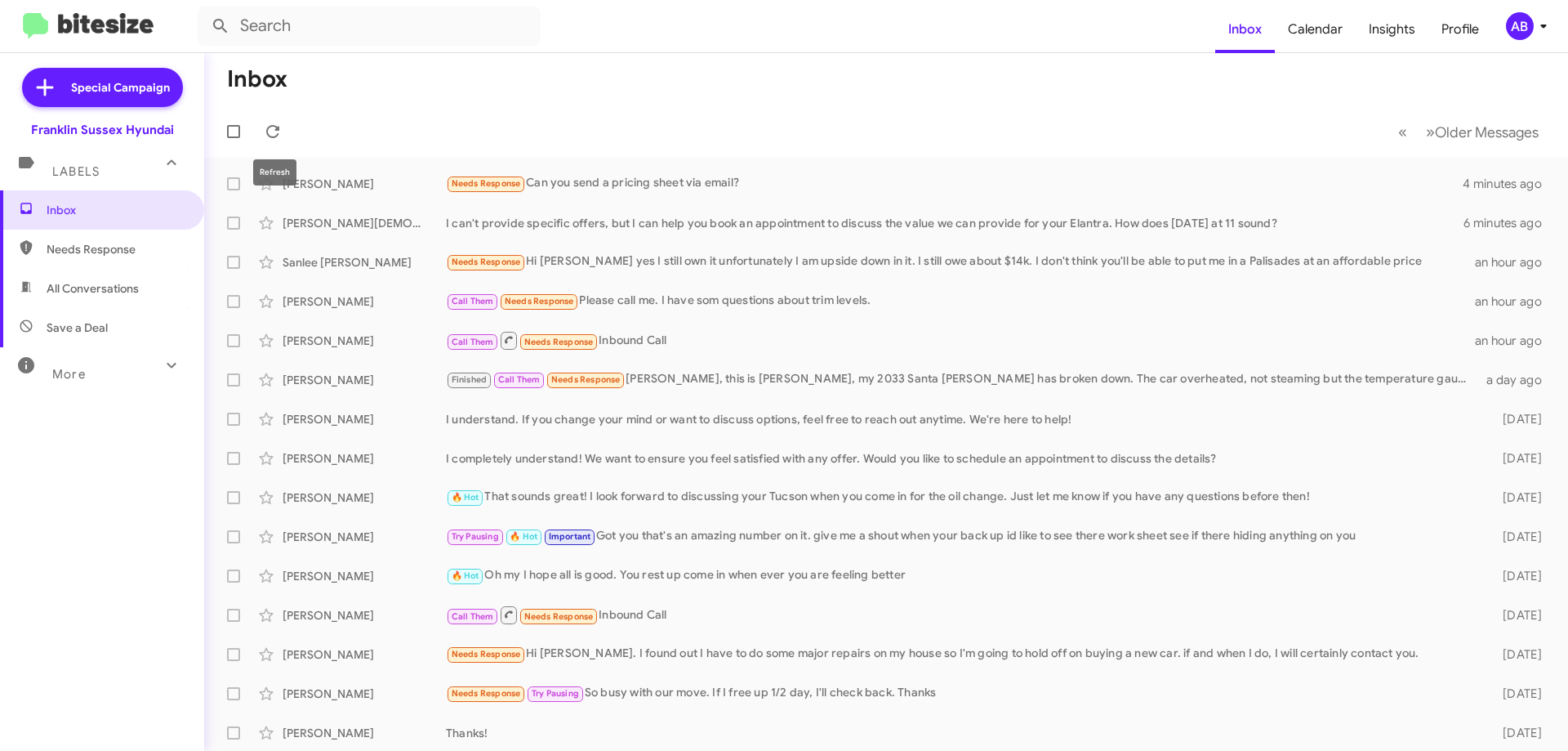
click at [279, 131] on icon at bounding box center [272, 131] width 13 height 13
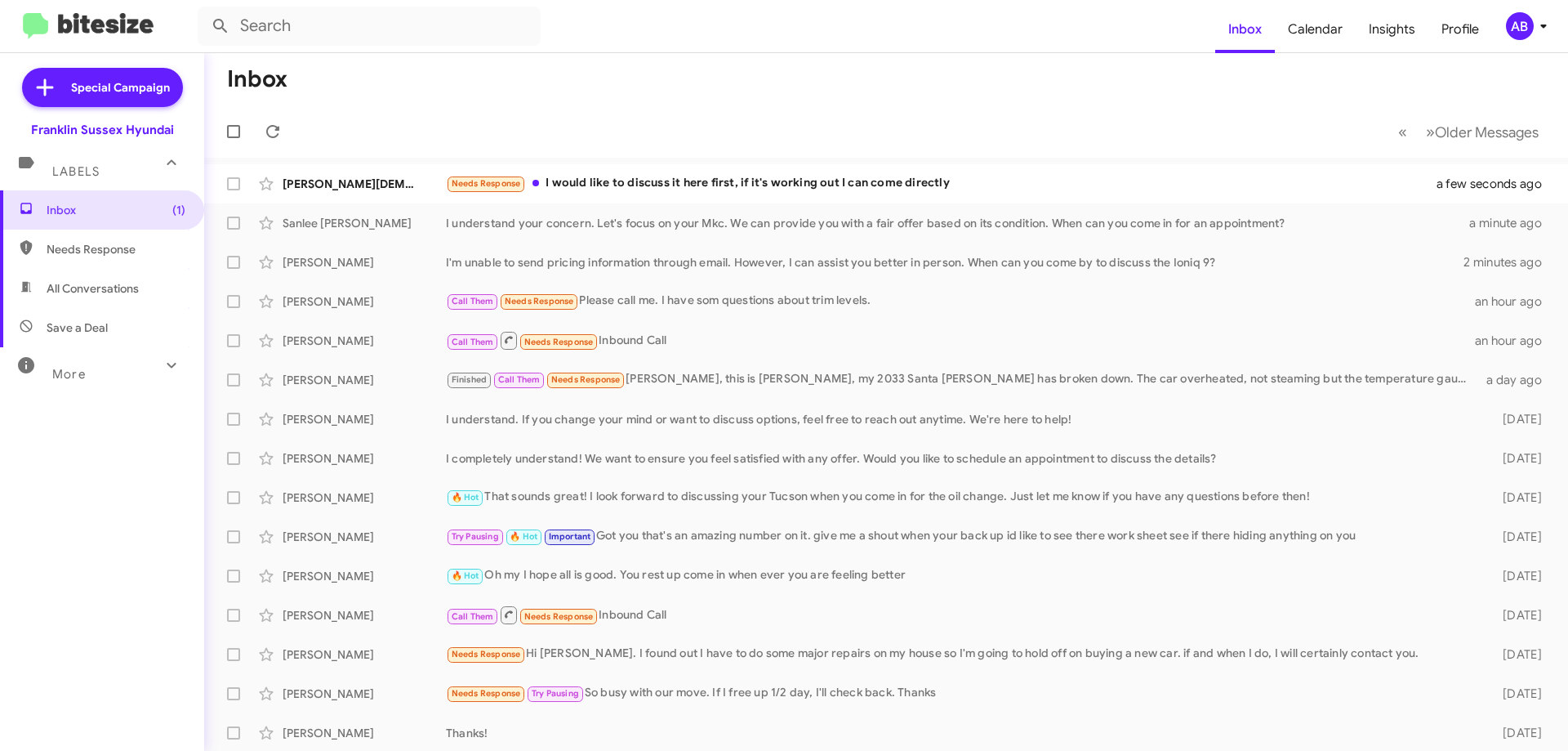
click at [845, 173] on div "James Christian Needs Response I would like to discuss it here first, if it's w…" at bounding box center [886, 183] width 1338 height 32
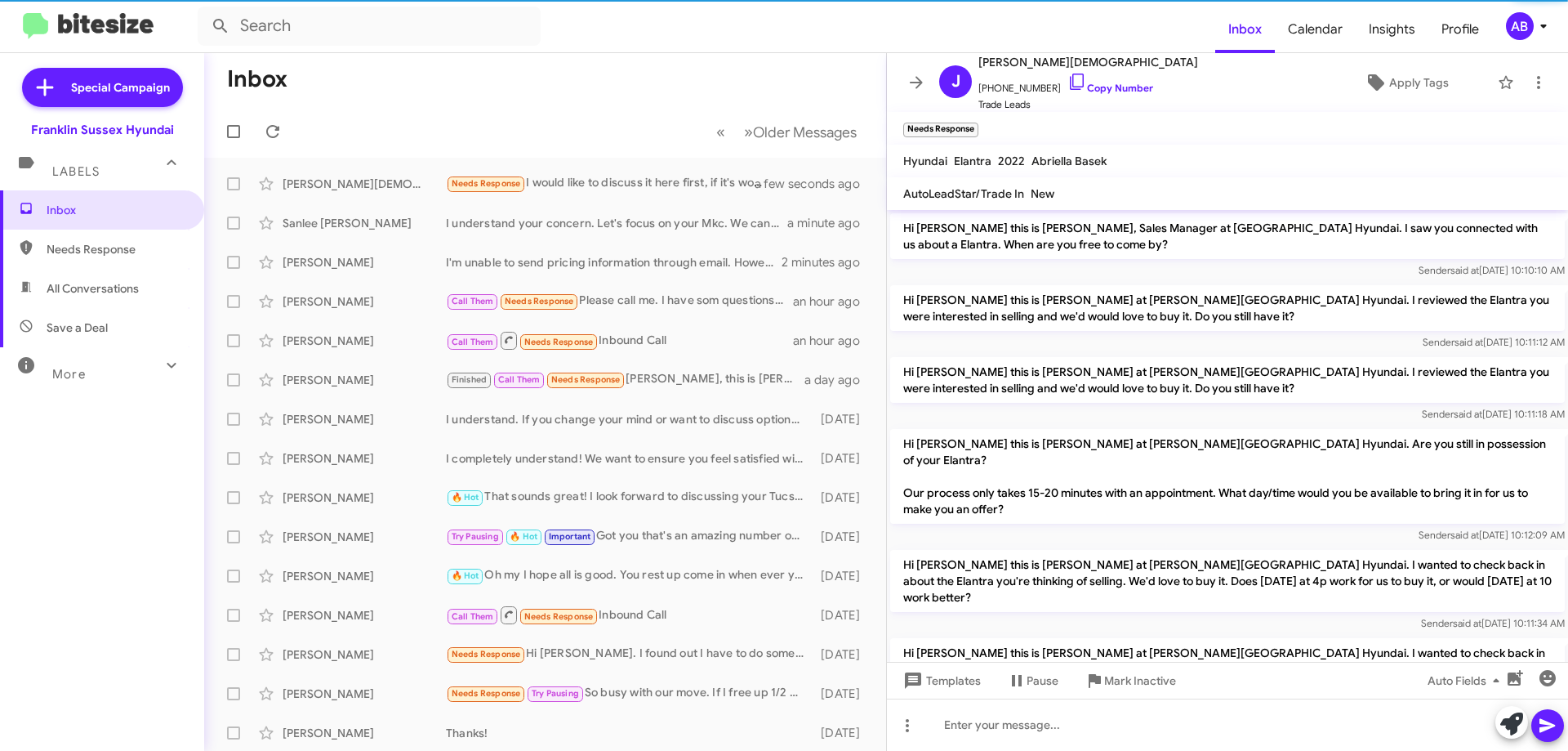
scroll to position [394, 0]
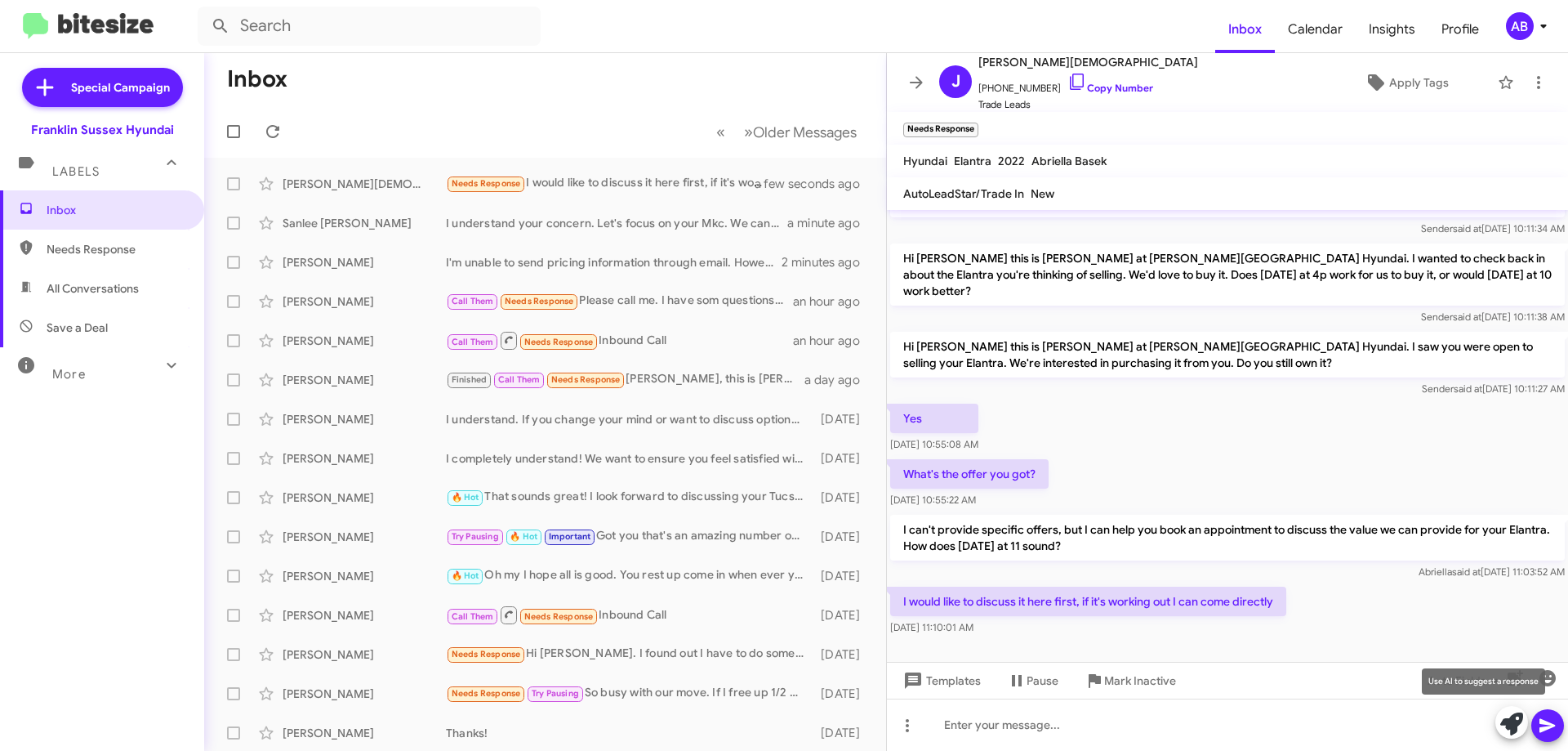
click at [1509, 720] on icon at bounding box center [1512, 724] width 23 height 23
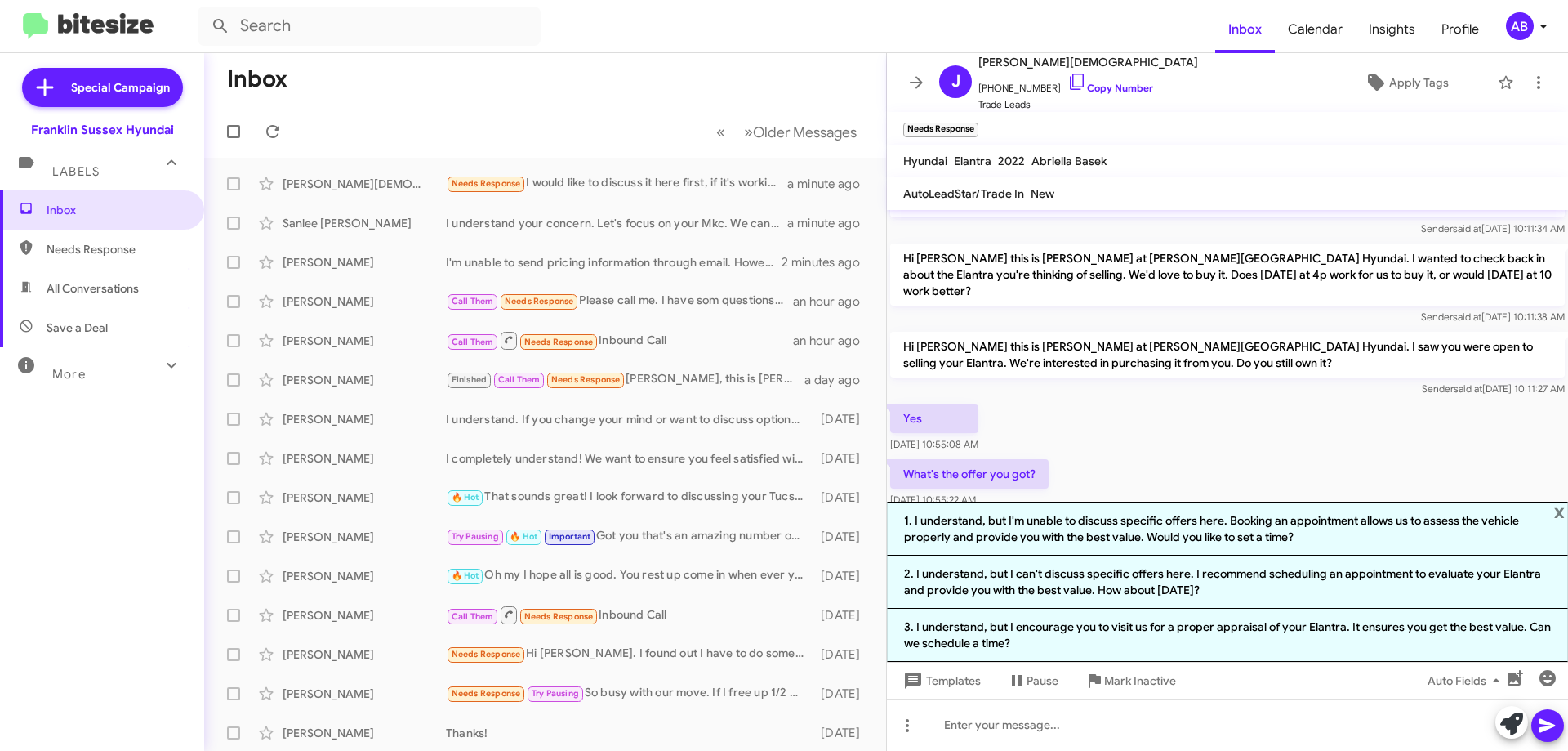
click at [1337, 645] on li "3. I understand, but I encourage you to visit us for a proper appraisal of your…" at bounding box center [1226, 635] width 681 height 53
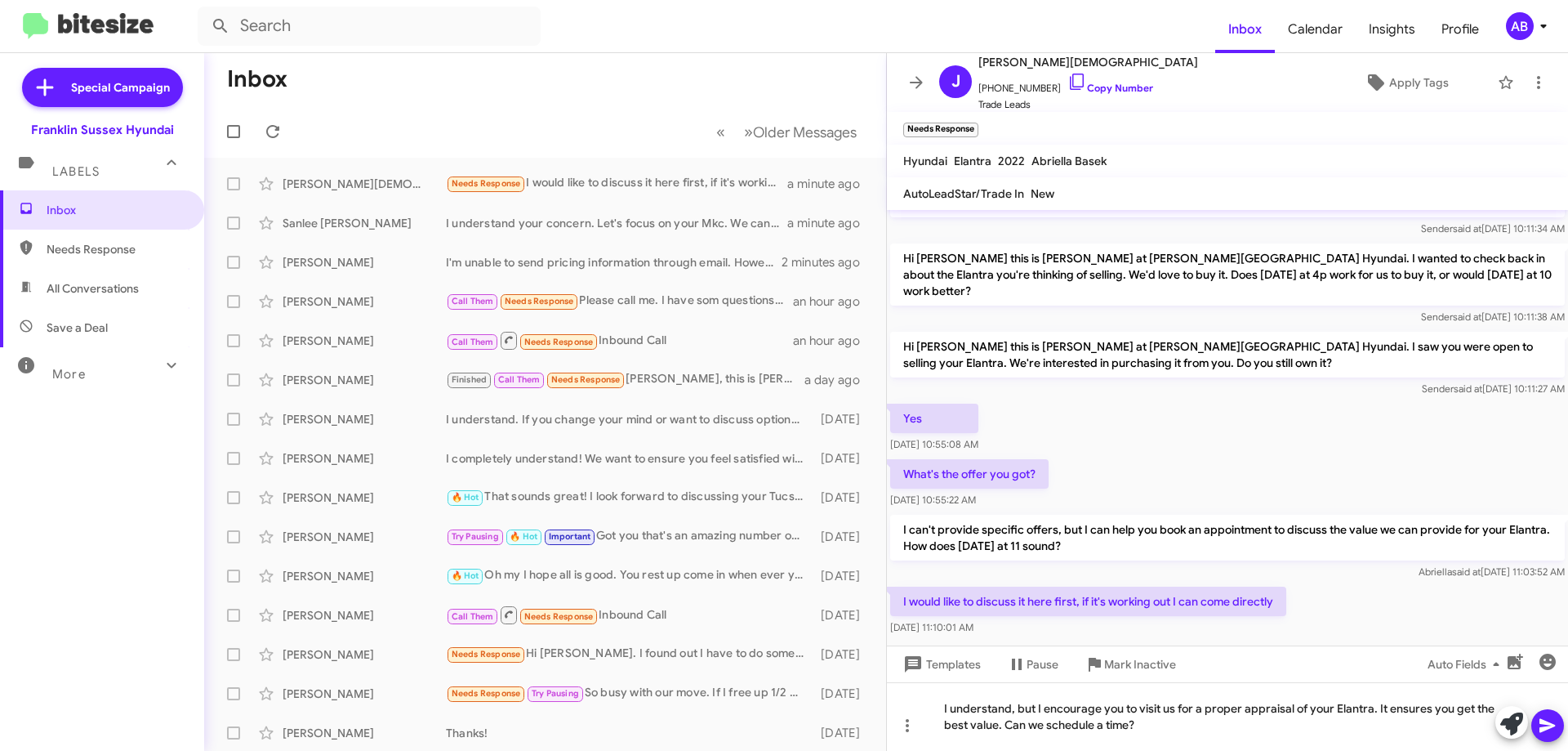
scroll to position [411, 0]
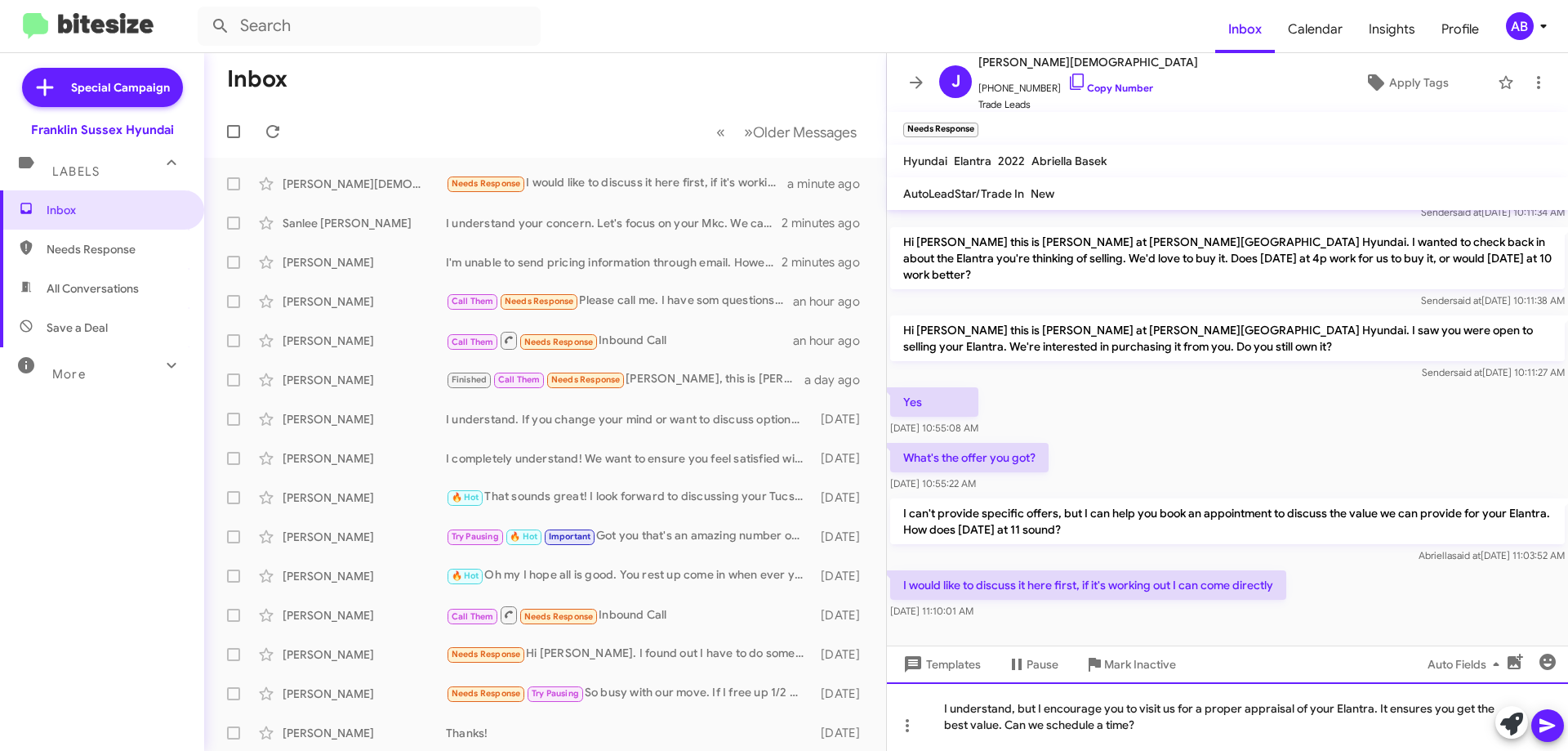
click at [1138, 724] on div "I understand, but I encourage you to visit us for a proper appraisal of your El…" at bounding box center [1226, 716] width 681 height 68
click at [1553, 730] on icon at bounding box center [1547, 726] width 19 height 19
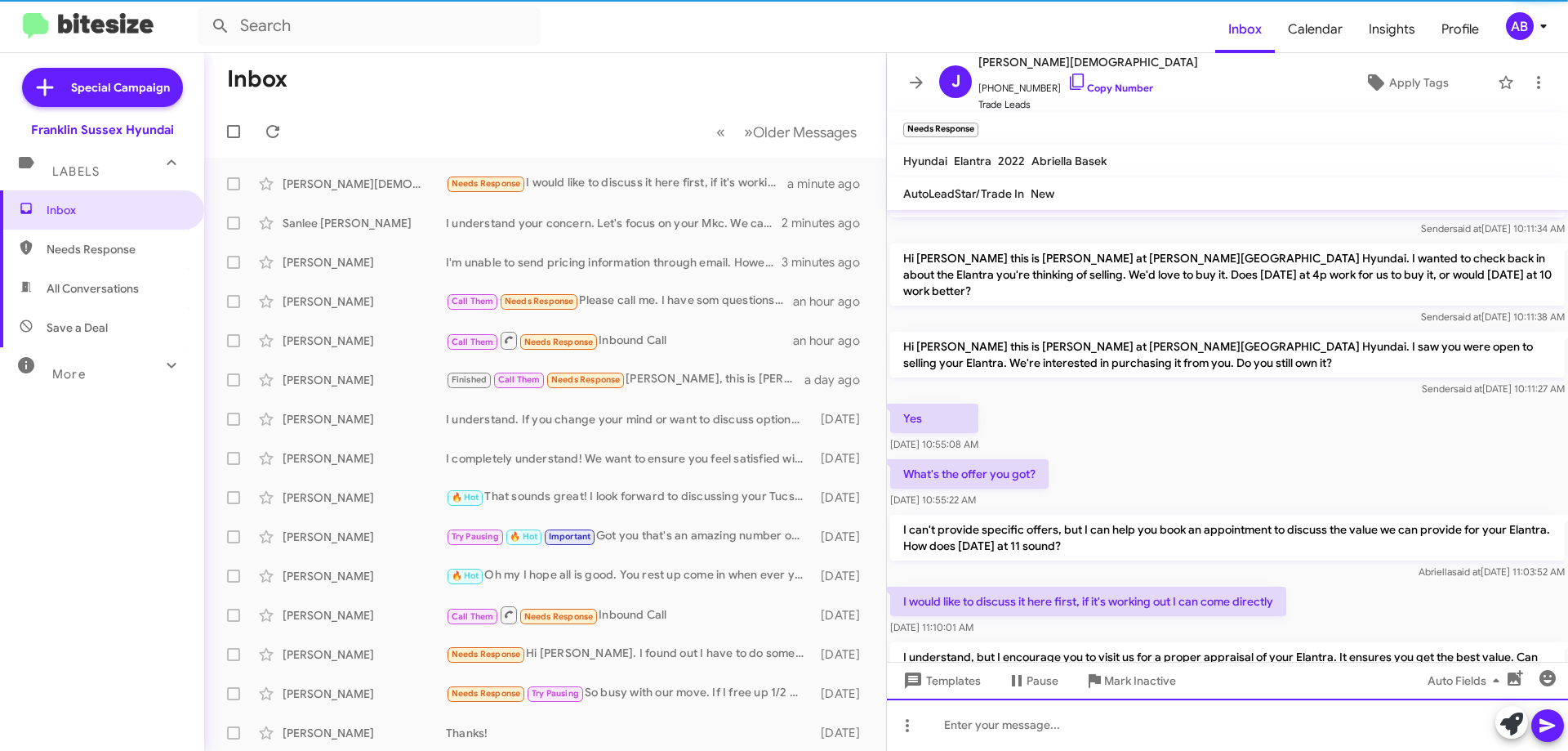
scroll to position [0, 0]
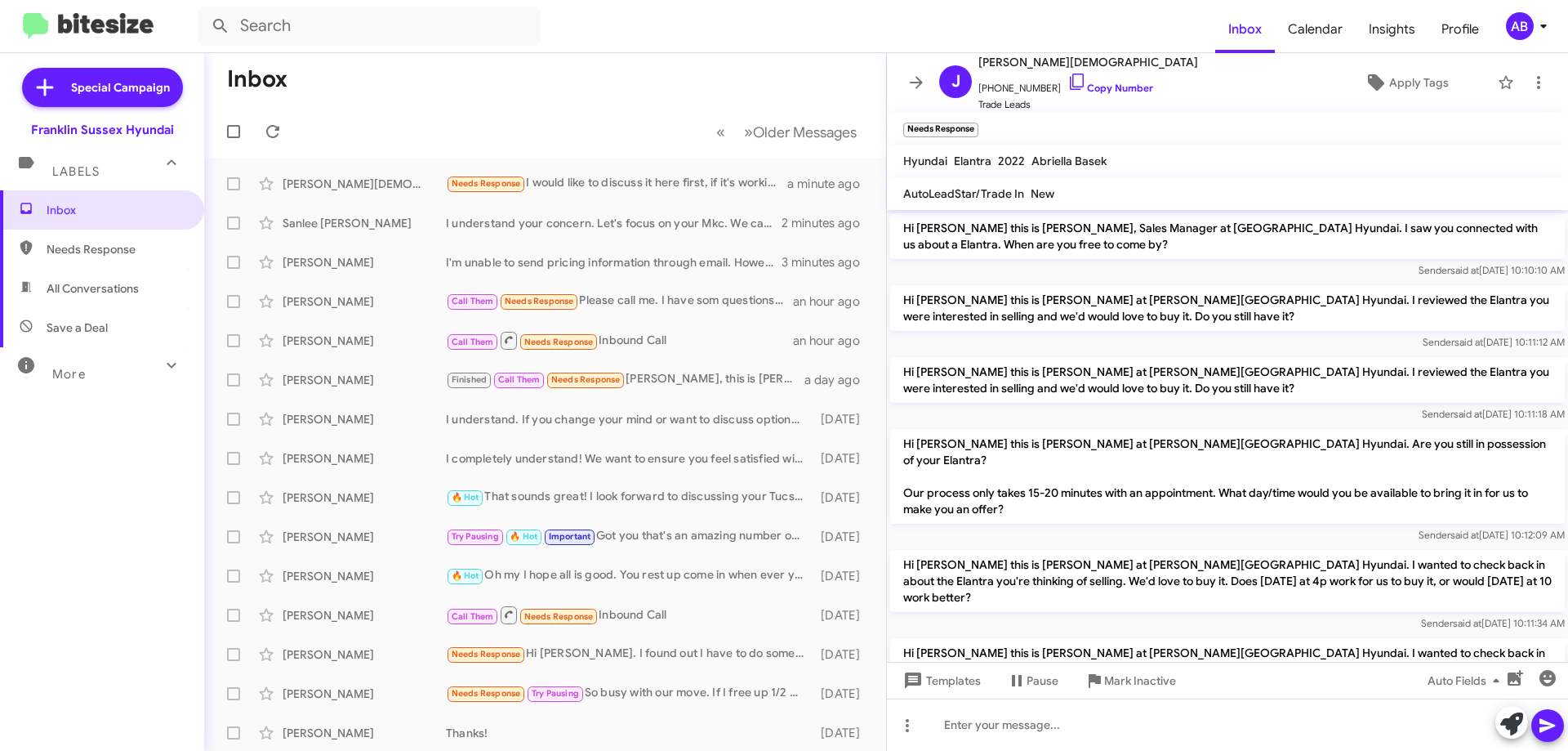
click at [915, 89] on icon at bounding box center [916, 82] width 19 height 19
